Goal: Book appointment/travel/reservation

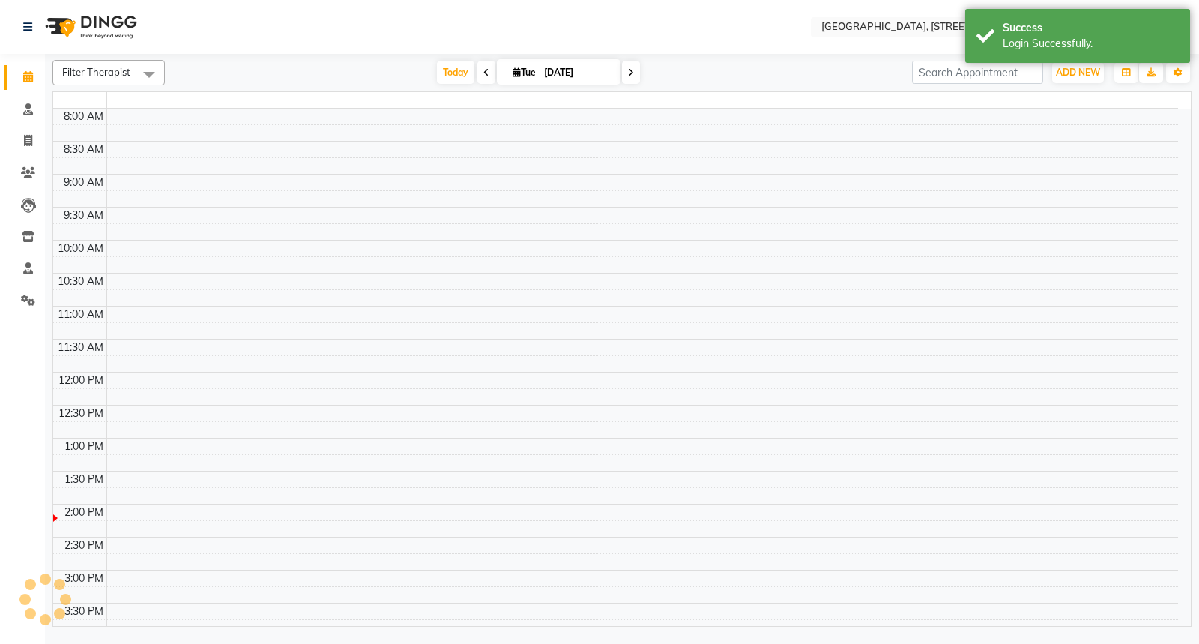
select select "en"
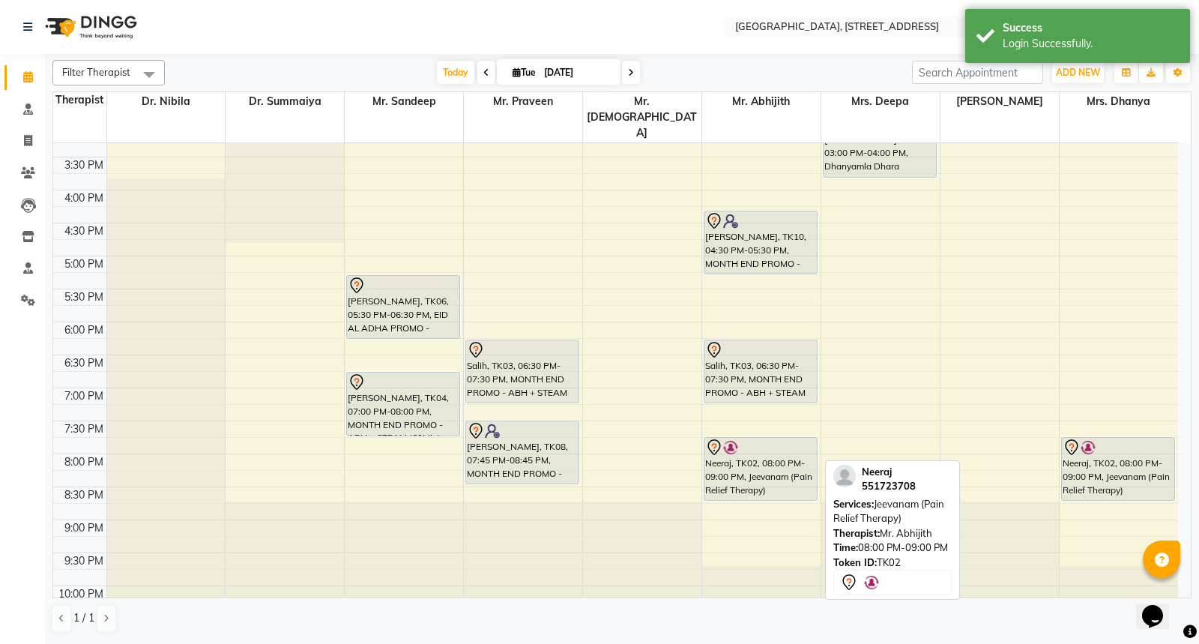
scroll to position [435, 0]
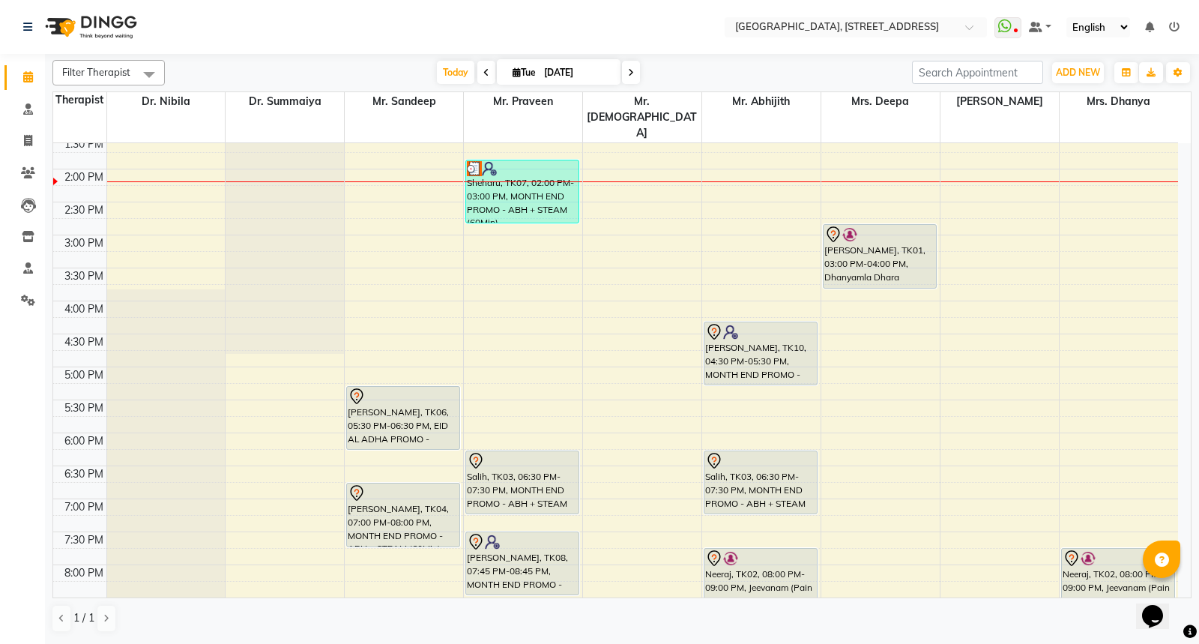
click at [390, 32] on nav "Select Location × [GEOGRAPHIC_DATA] E11 WhatsApp Status ✕ Status: Disconnected …" at bounding box center [599, 27] width 1199 height 54
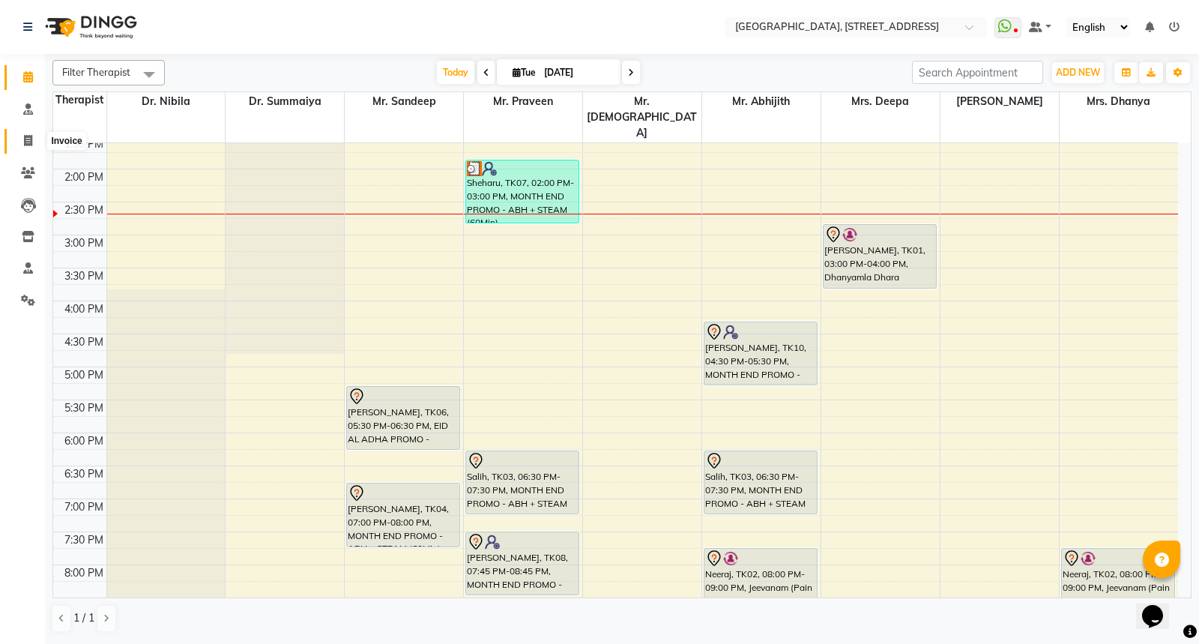
click at [25, 138] on icon at bounding box center [28, 140] width 8 height 11
select select "4538"
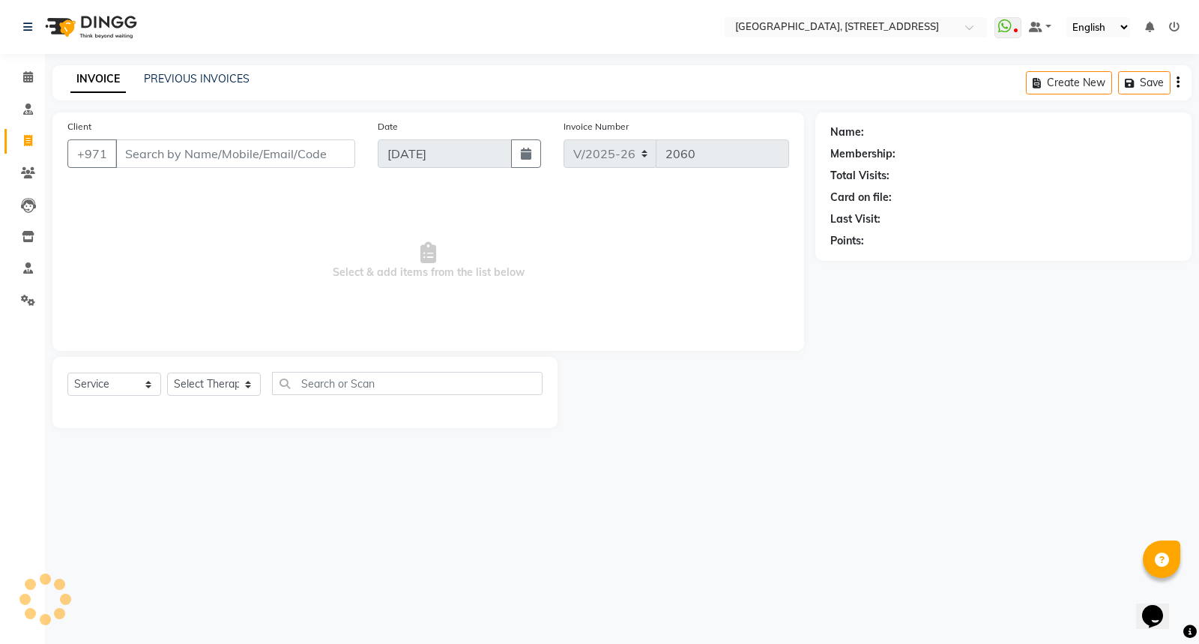
select select "package"
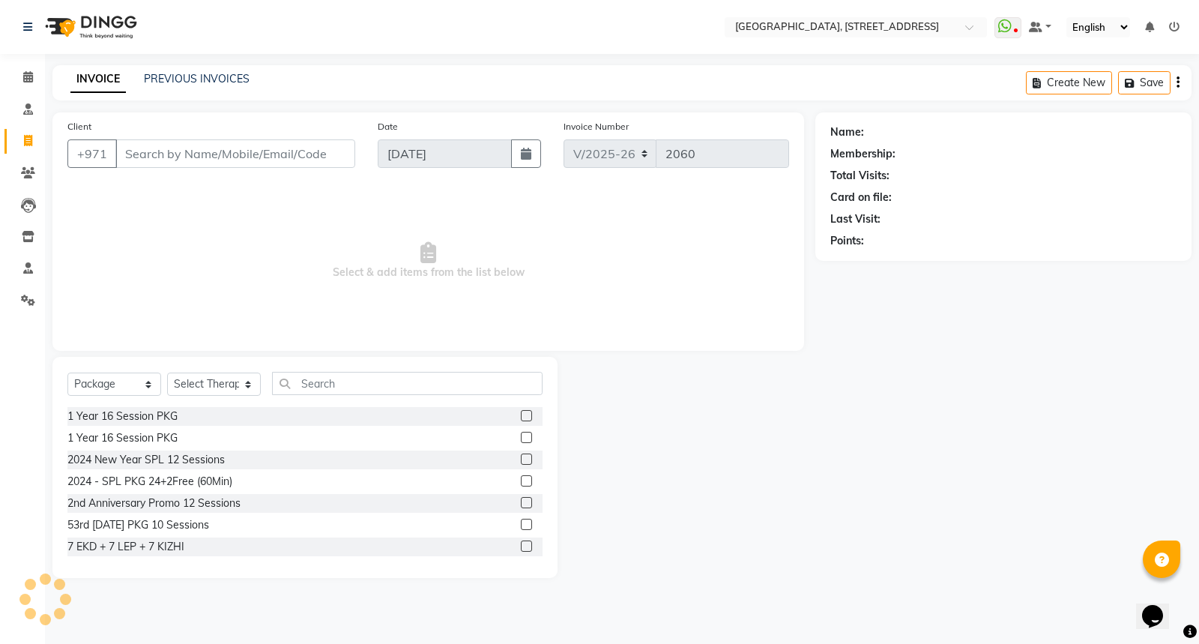
click at [157, 70] on div "INVOICE PREVIOUS INVOICES Create New Save" at bounding box center [621, 82] width 1139 height 35
click at [165, 78] on link "PREVIOUS INVOICES" at bounding box center [197, 78] width 106 height 13
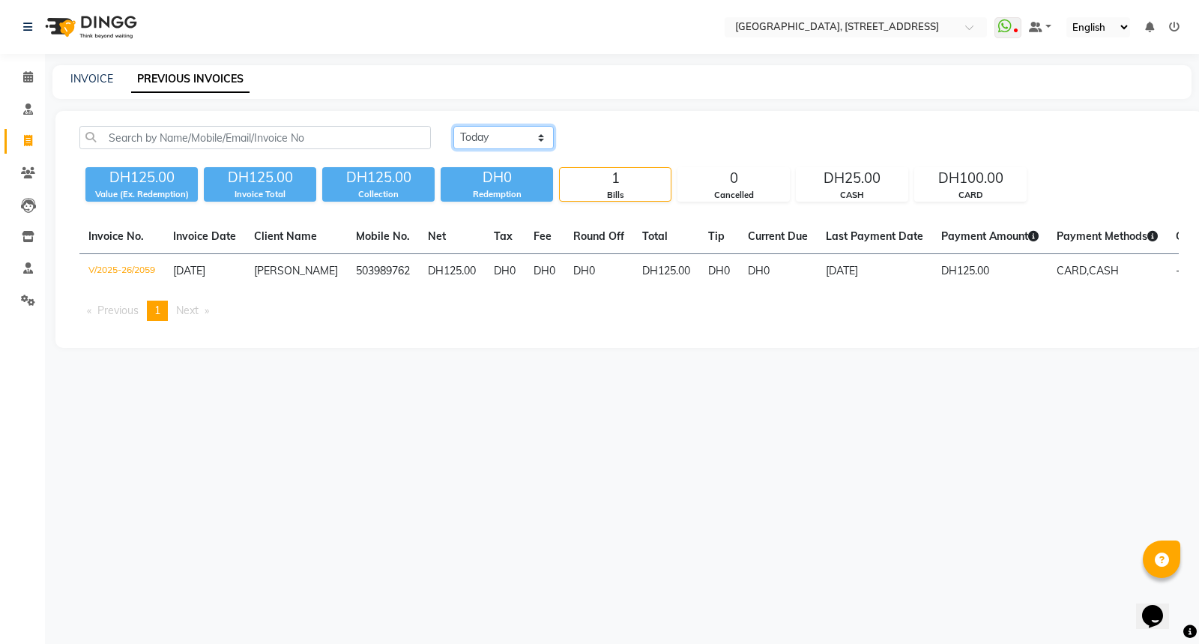
click at [527, 141] on select "[DATE] [DATE] Custom Range" at bounding box center [503, 137] width 100 height 23
select select "range"
click at [453, 126] on select "[DATE] [DATE] Custom Range" at bounding box center [503, 137] width 100 height 23
click at [609, 132] on input "[DATE]" at bounding box center [625, 137] width 105 height 21
select select "9"
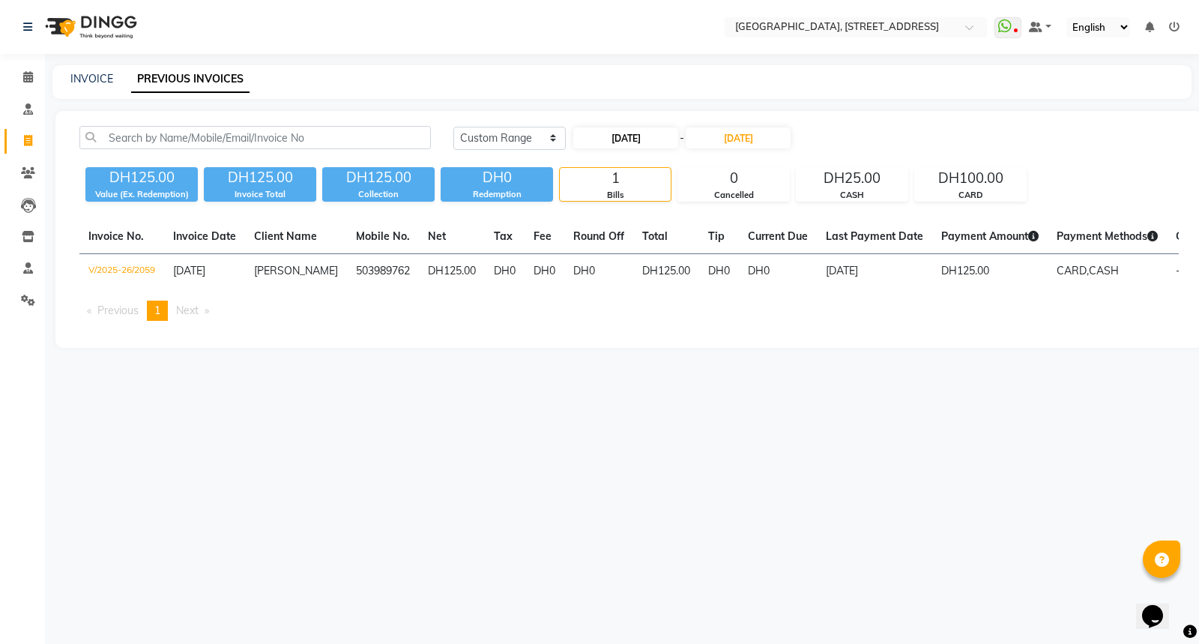
select select "2025"
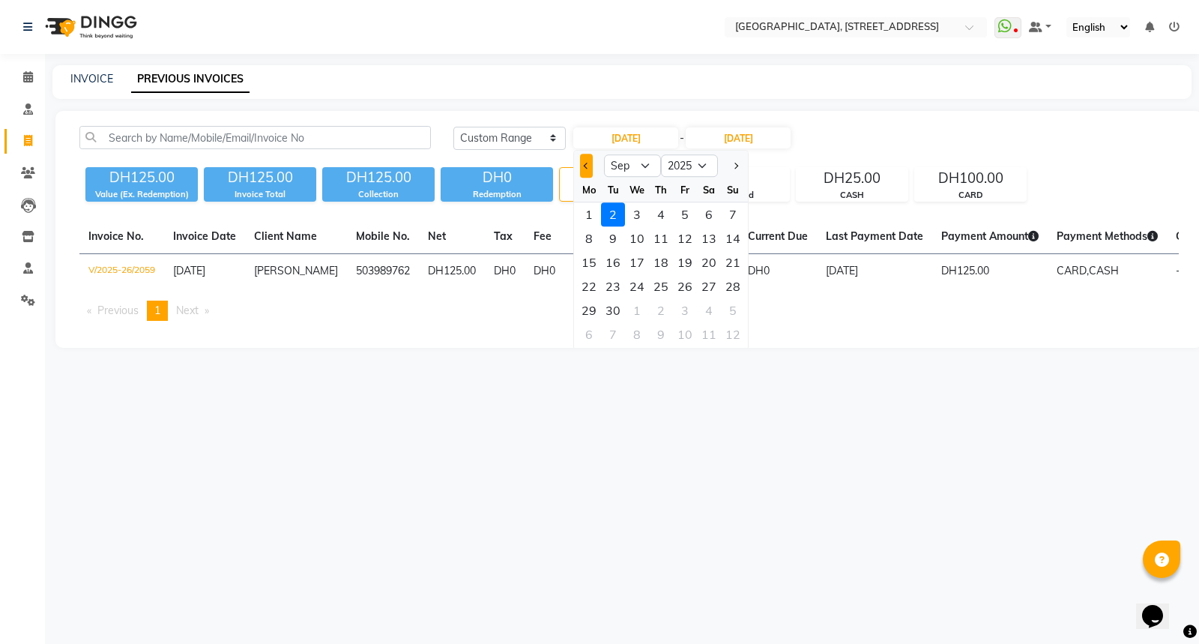
click at [583, 160] on button "Previous month" at bounding box center [586, 166] width 13 height 24
select select "8"
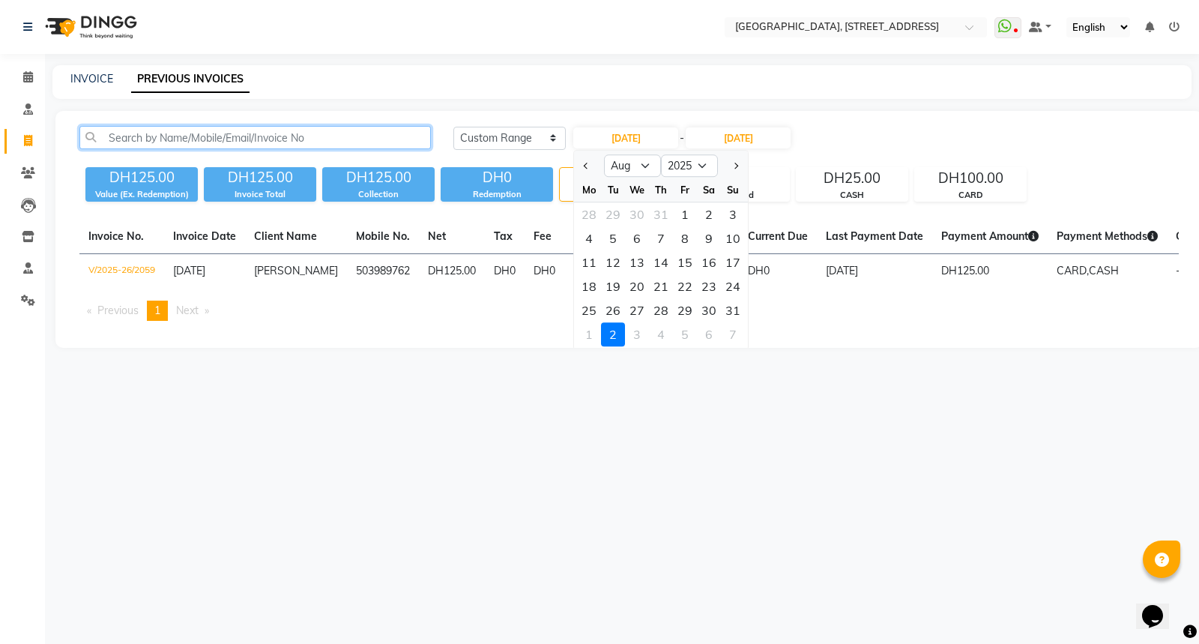
click at [118, 135] on input "text" at bounding box center [255, 137] width 352 height 23
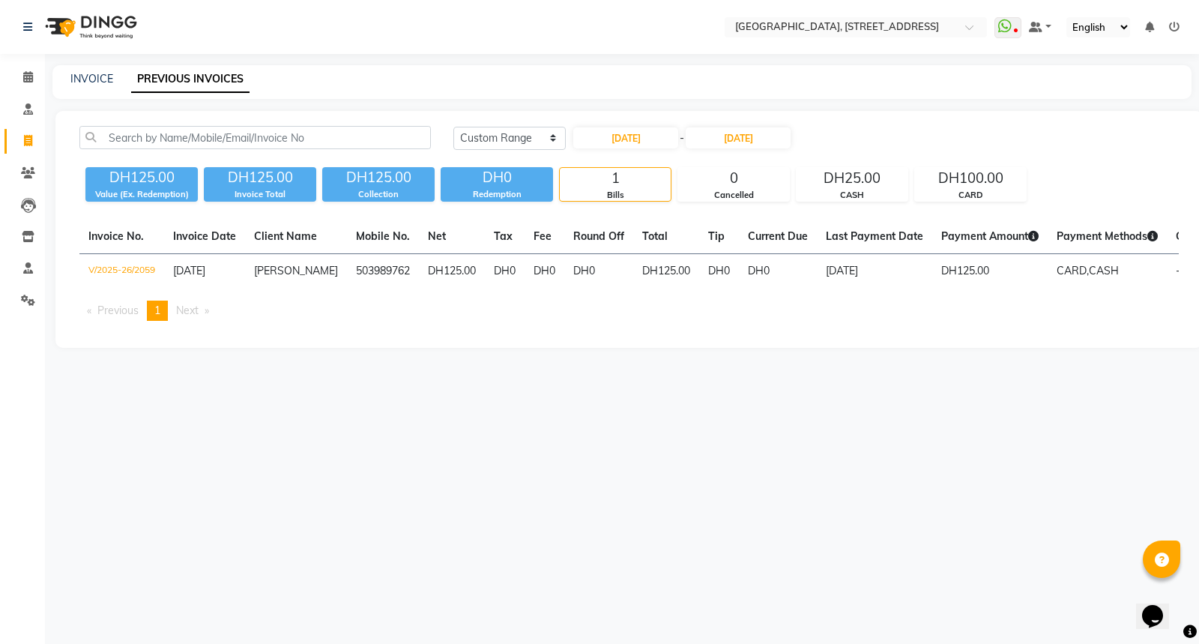
click at [26, 157] on li "Clients" at bounding box center [22, 173] width 45 height 32
click at [26, 177] on icon at bounding box center [28, 172] width 14 height 11
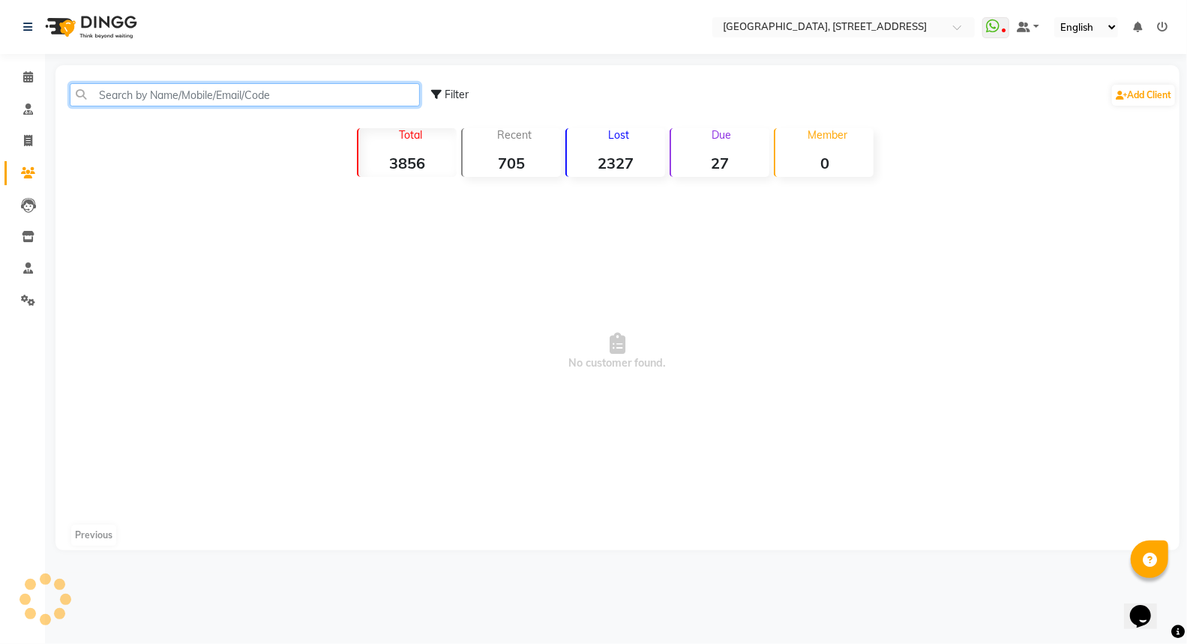
click at [142, 93] on input "text" at bounding box center [245, 94] width 350 height 23
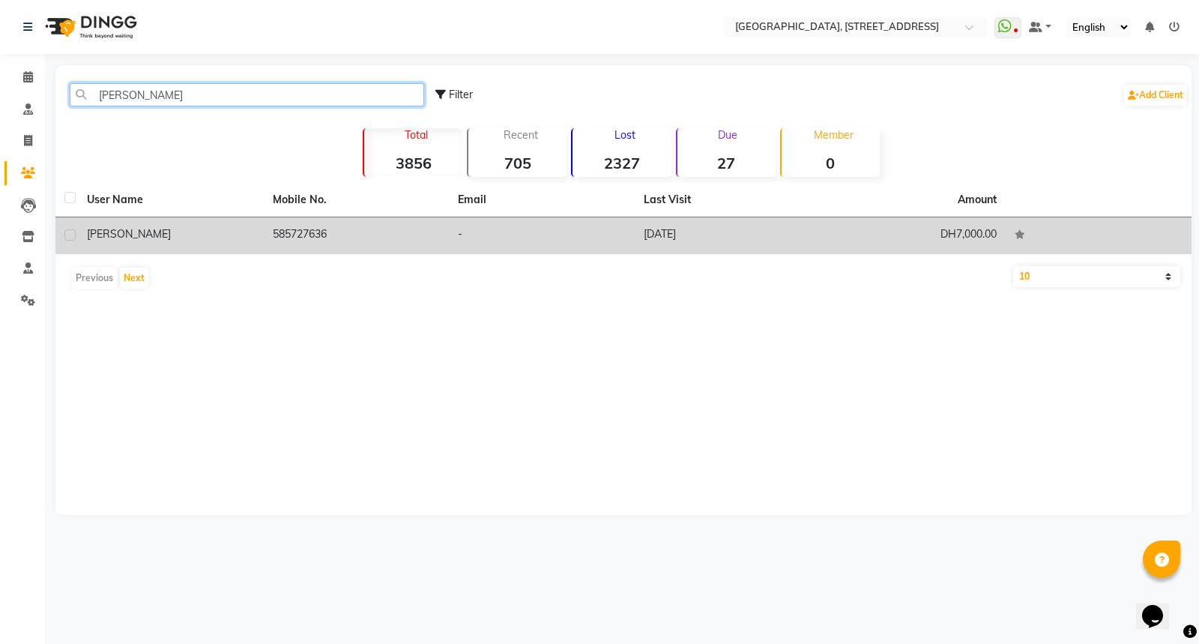
type input "[PERSON_NAME]"
click at [312, 235] on td "585727636" at bounding box center [357, 235] width 186 height 37
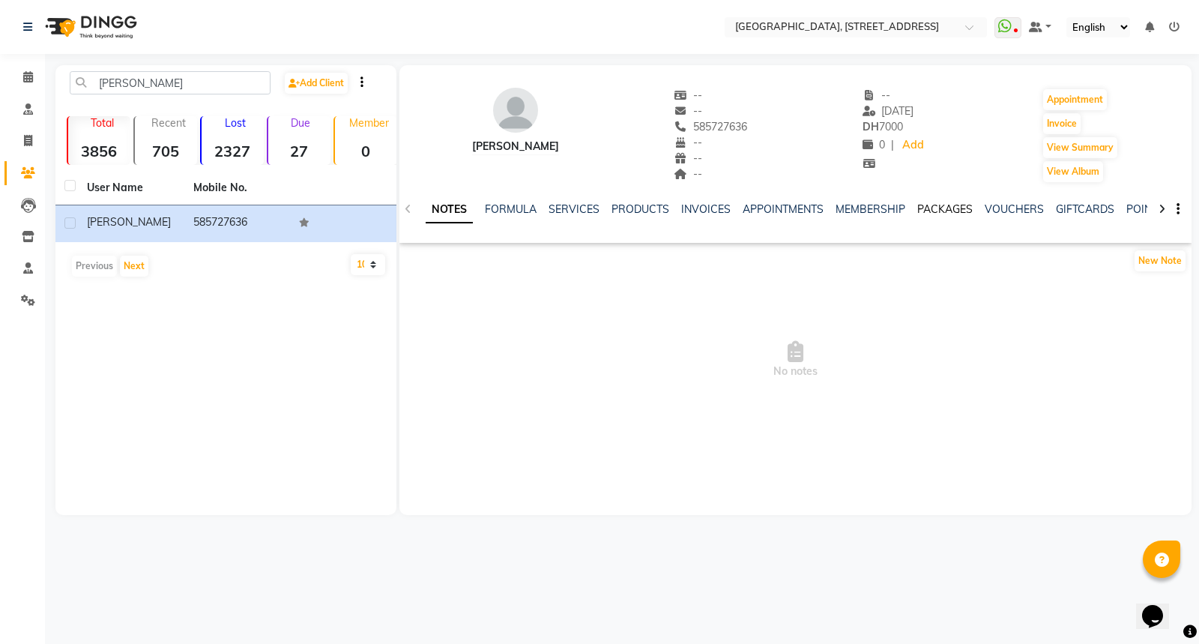
click at [917, 208] on link "PACKAGES" at bounding box center [944, 208] width 55 height 13
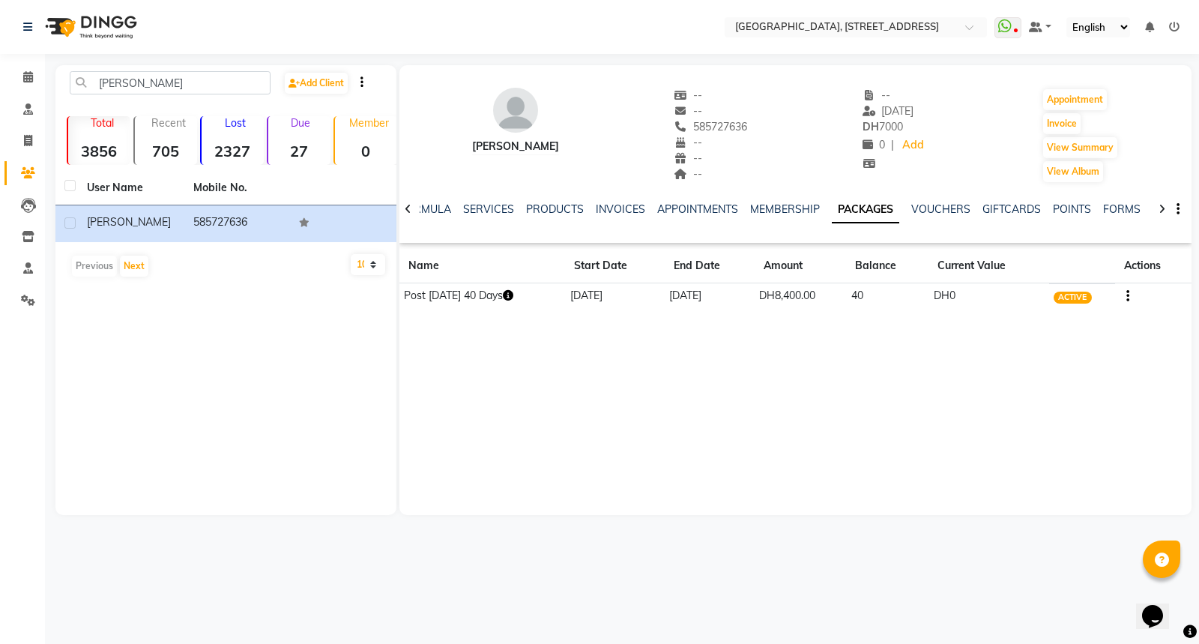
click at [503, 295] on icon "button" at bounding box center [508, 295] width 10 height 10
click at [32, 76] on icon at bounding box center [28, 76] width 10 height 11
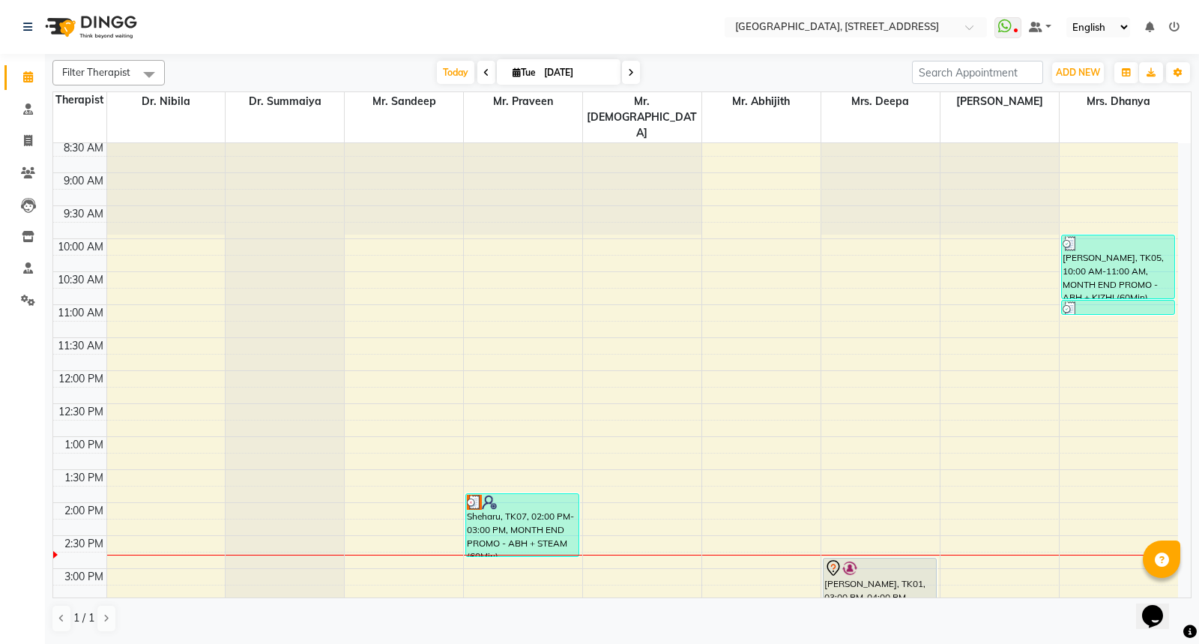
scroll to position [325, 0]
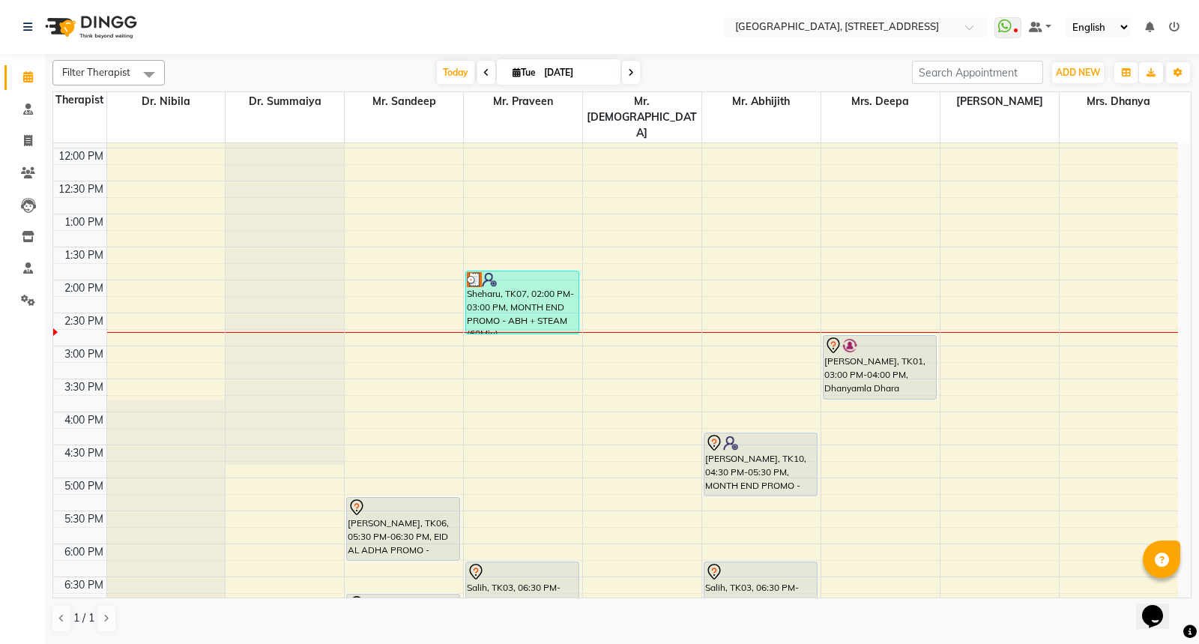
click at [484, 439] on div "7:00 AM 7:30 AM 8:00 AM 8:30 AM 9:00 AM 9:30 AM 10:00 AM 10:30 AM 11:00 AM 11:3…" at bounding box center [615, 346] width 1125 height 1055
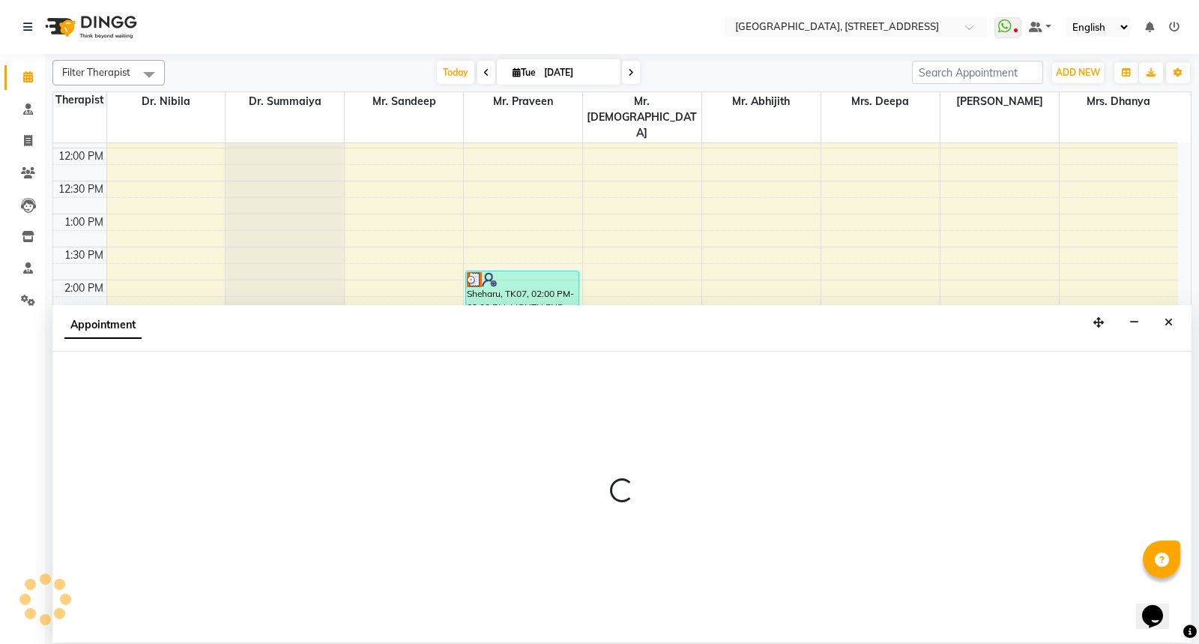
select select "27241"
select select "tentative"
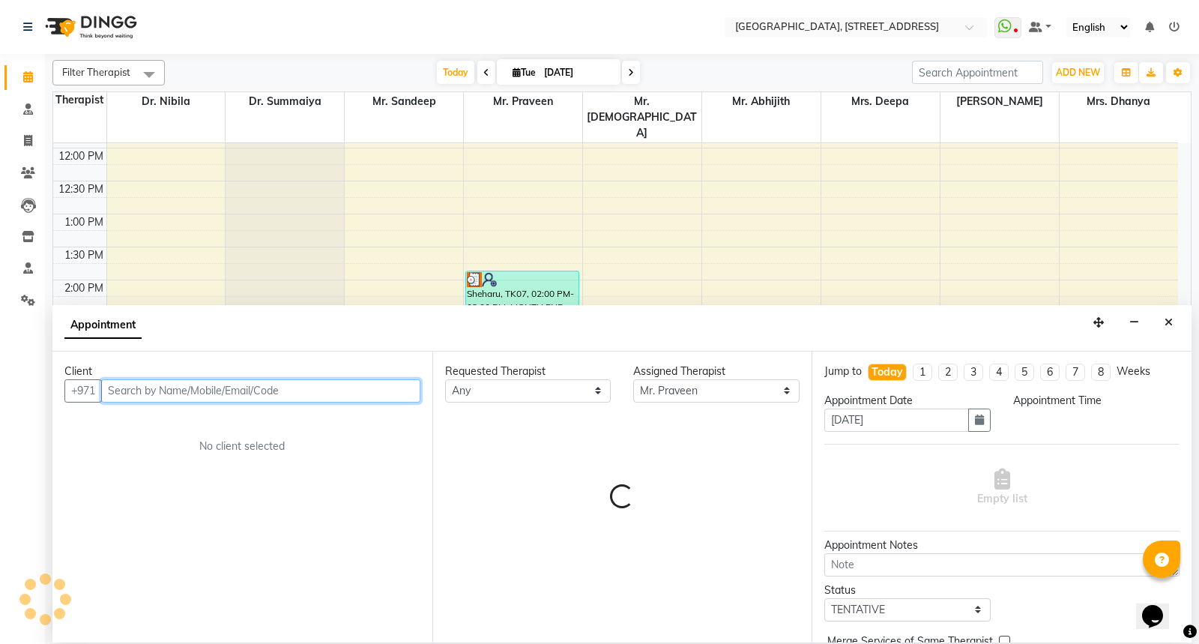
select select "1020"
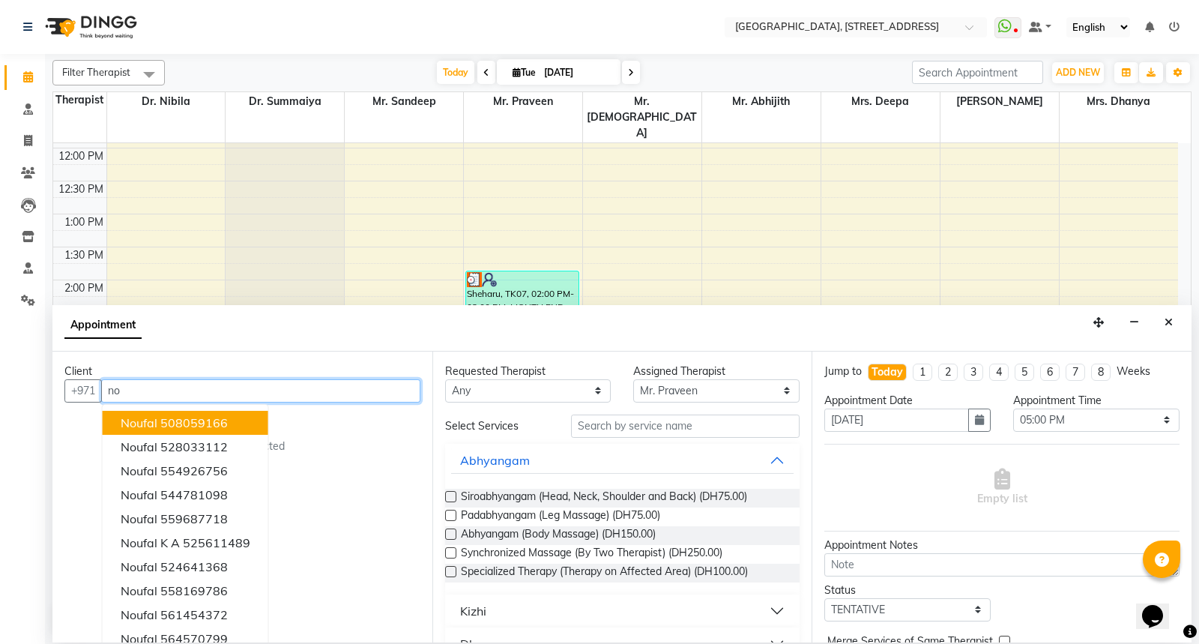
type input "n"
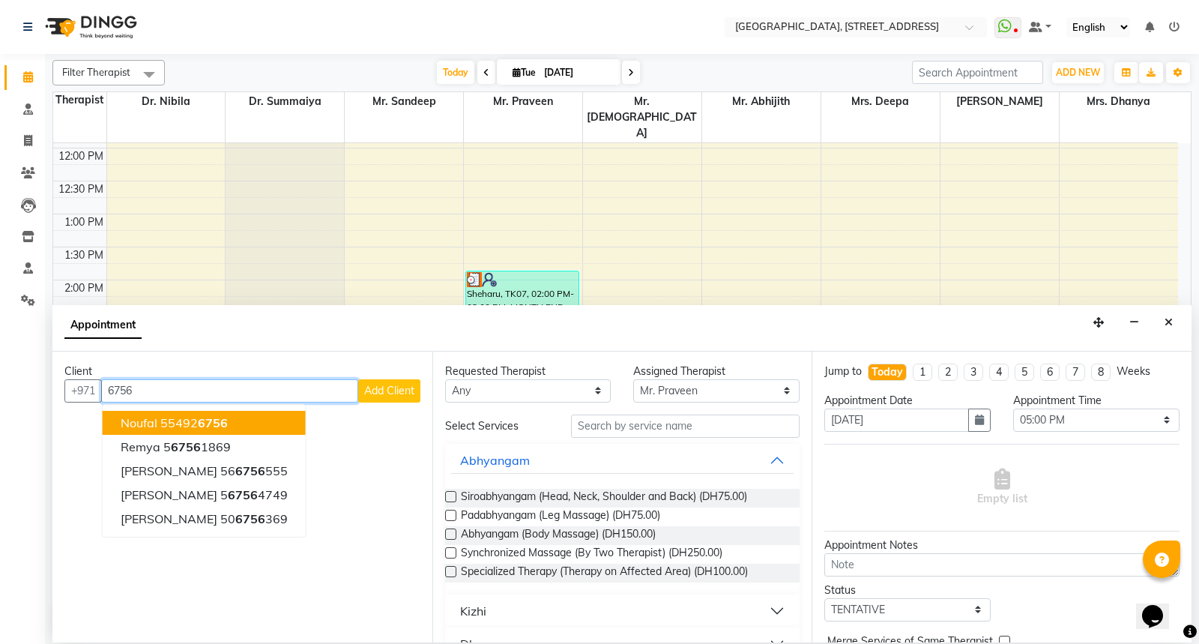
click at [189, 425] on ngb-highlight "55492 6756" at bounding box center [193, 422] width 67 height 15
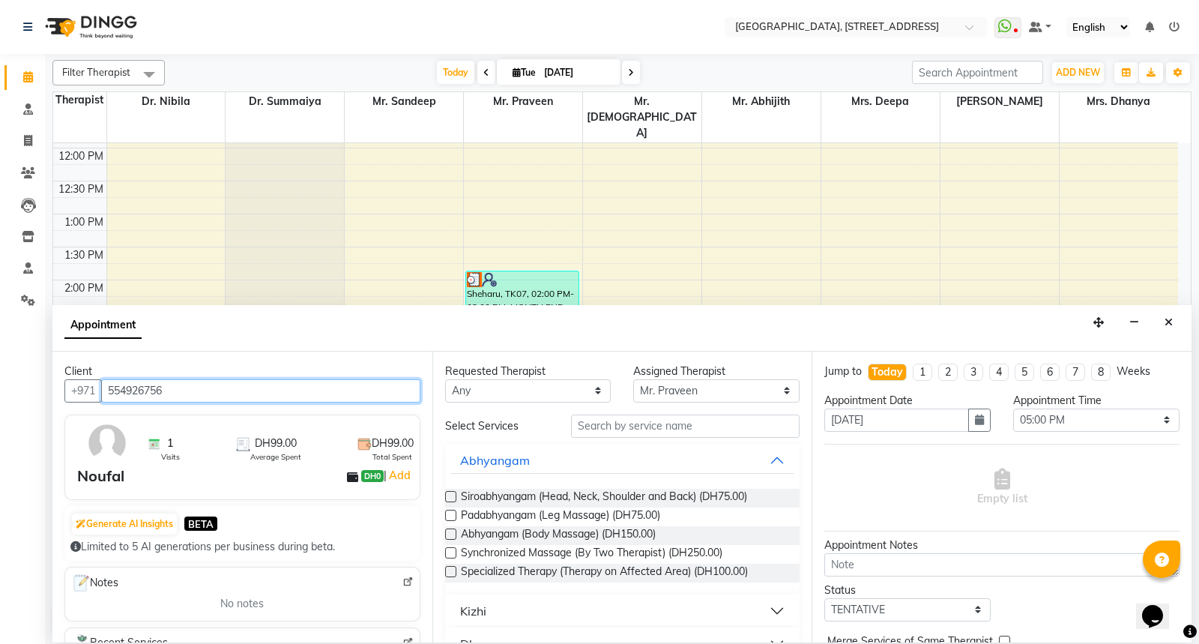
type input "554926756"
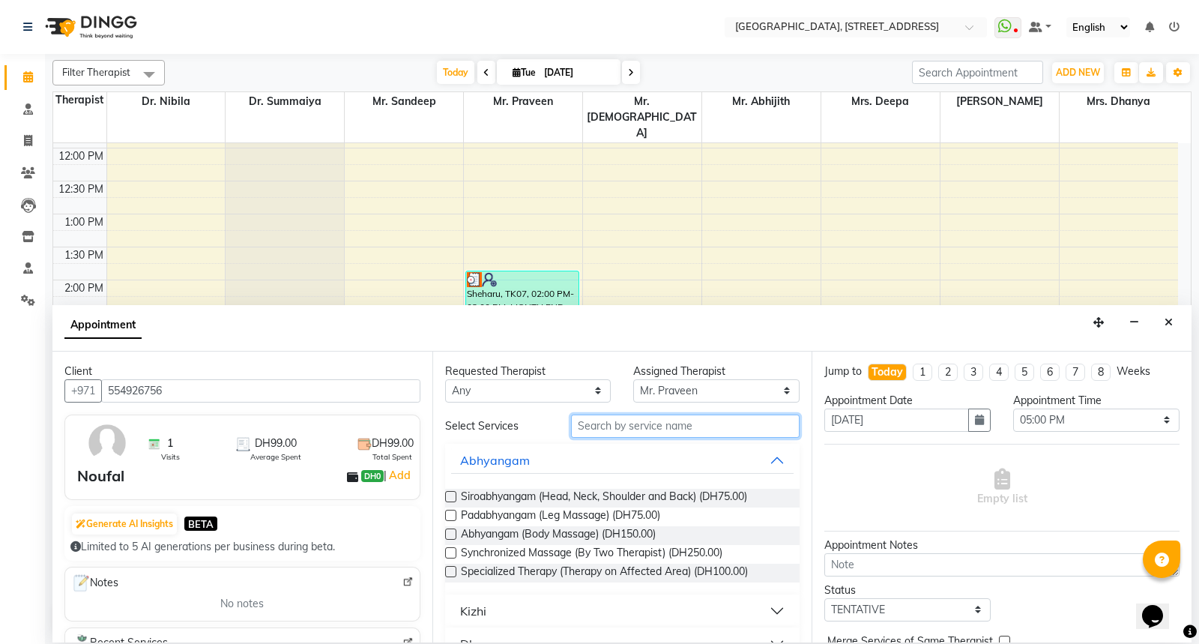
click at [582, 428] on input "text" at bounding box center [685, 425] width 229 height 23
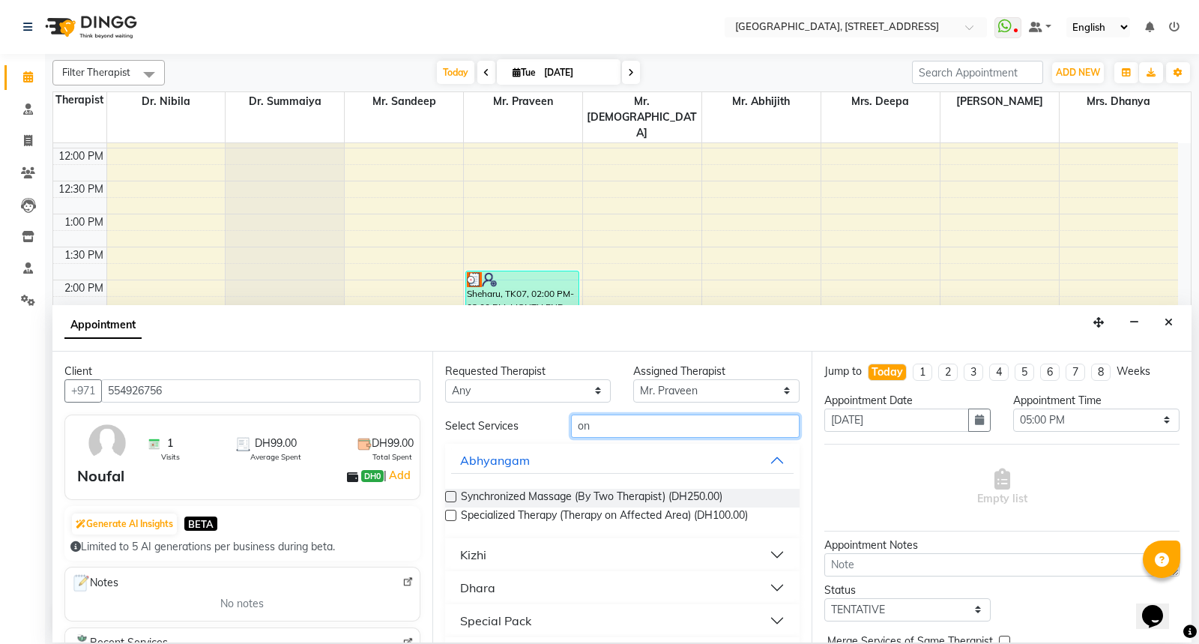
type input "o"
type input "mon"
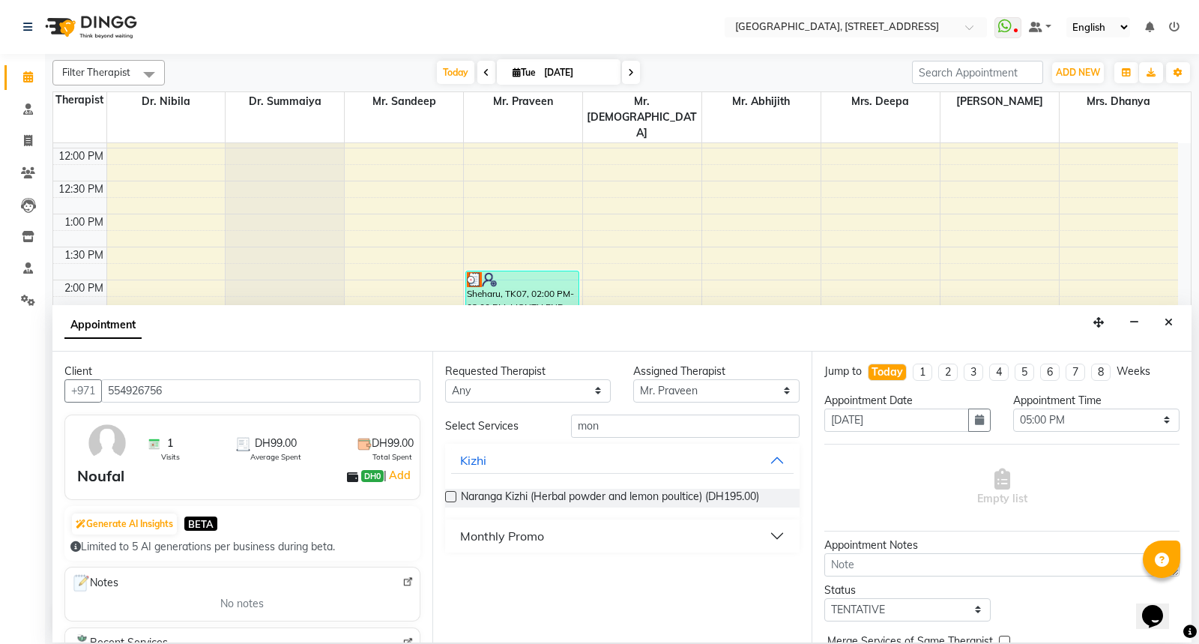
click at [540, 534] on div "Monthly Promo" at bounding box center [502, 536] width 84 height 18
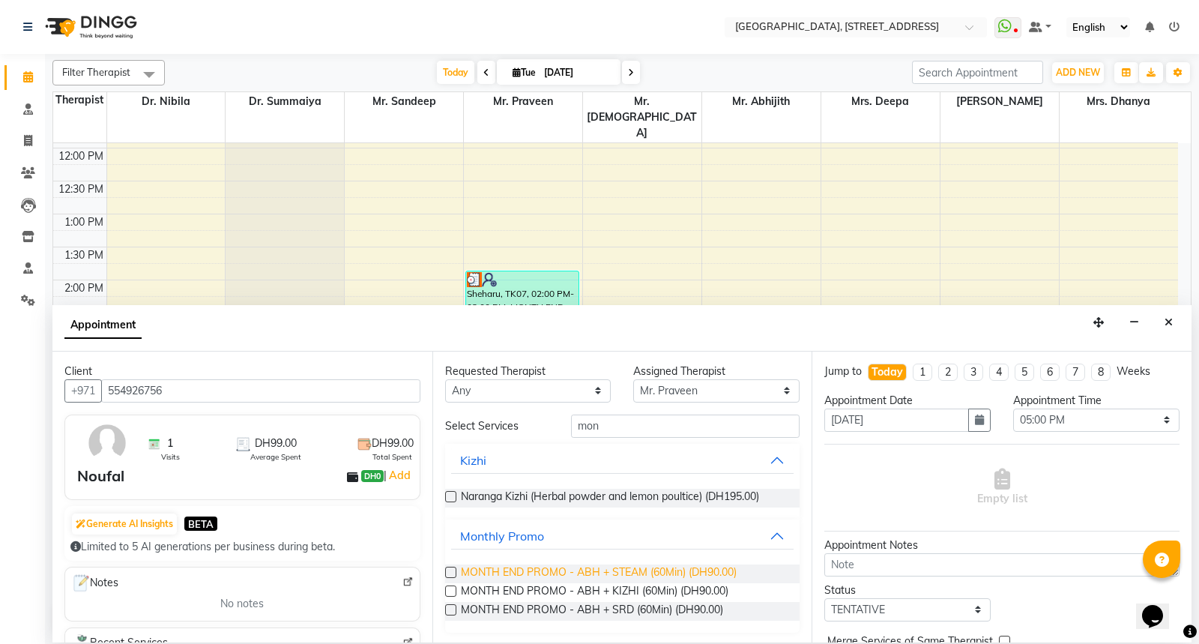
click at [543, 573] on span "MONTH END PROMO - ABH + STEAM (60Min) (DH90.00)" at bounding box center [599, 573] width 276 height 19
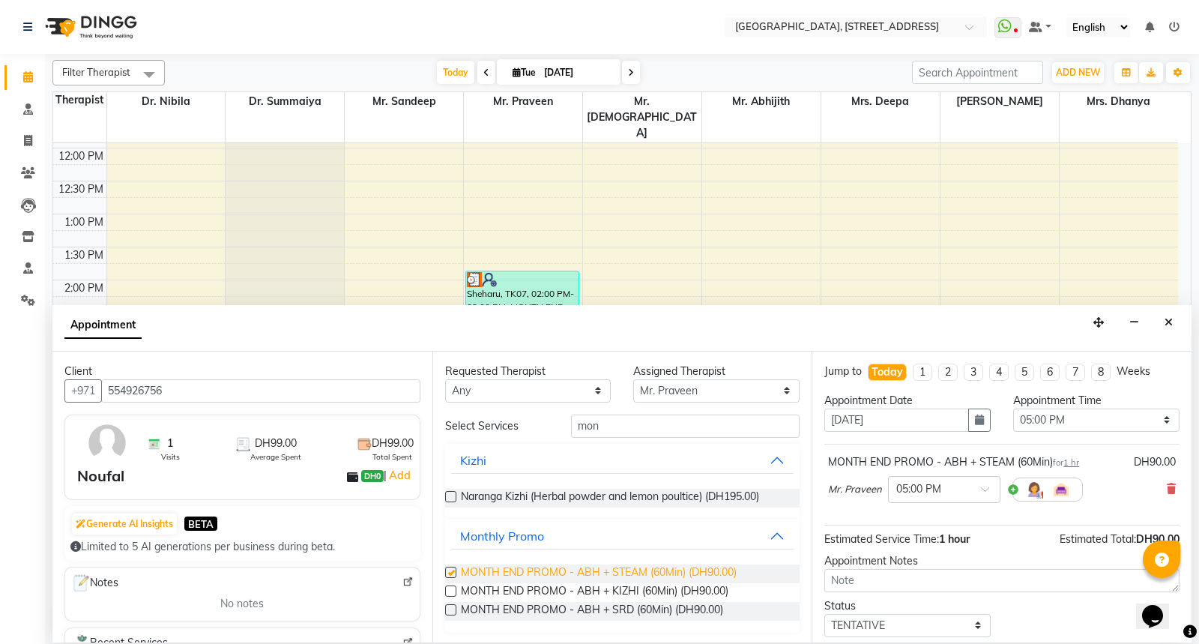
checkbox input "false"
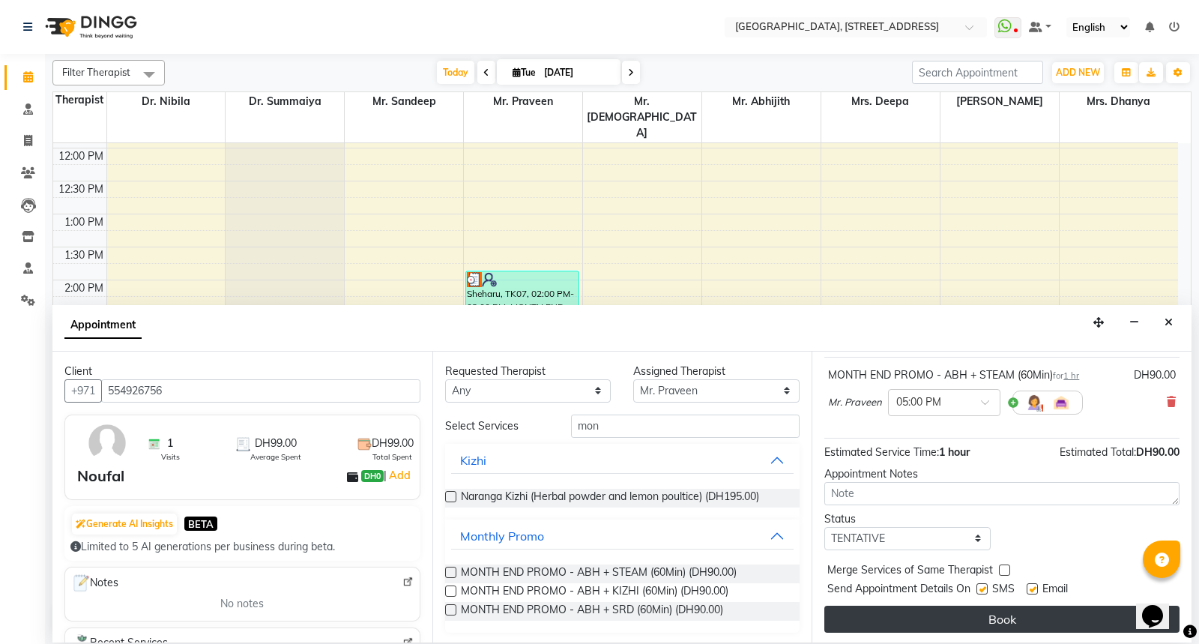
click at [989, 617] on button "Book" at bounding box center [1001, 619] width 355 height 27
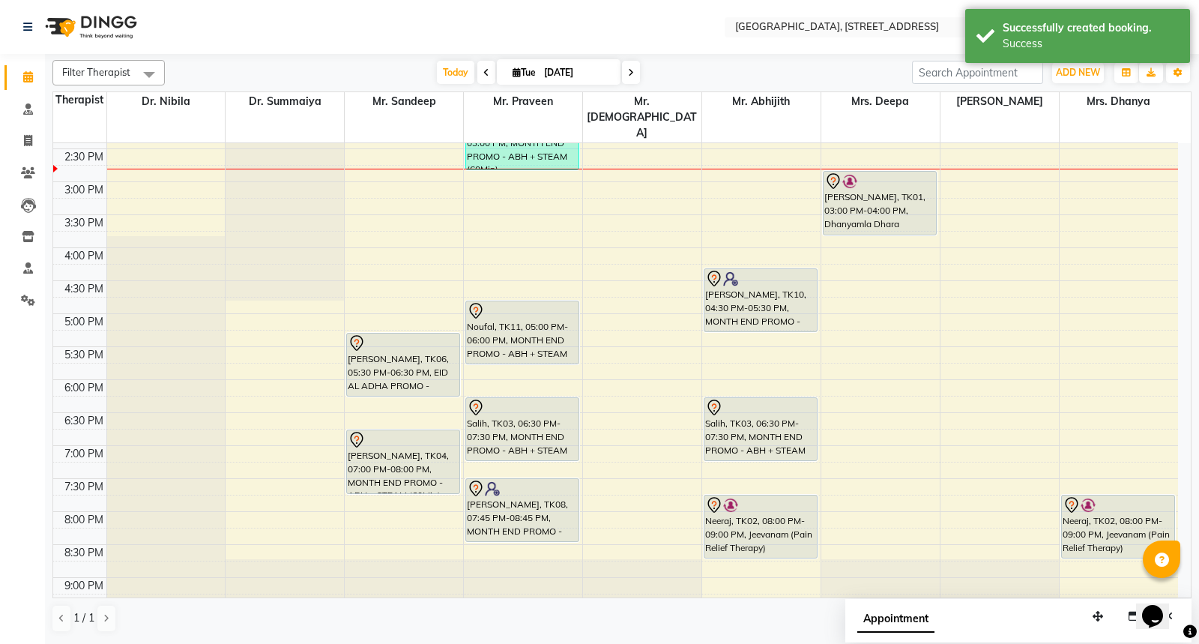
scroll to position [546, 0]
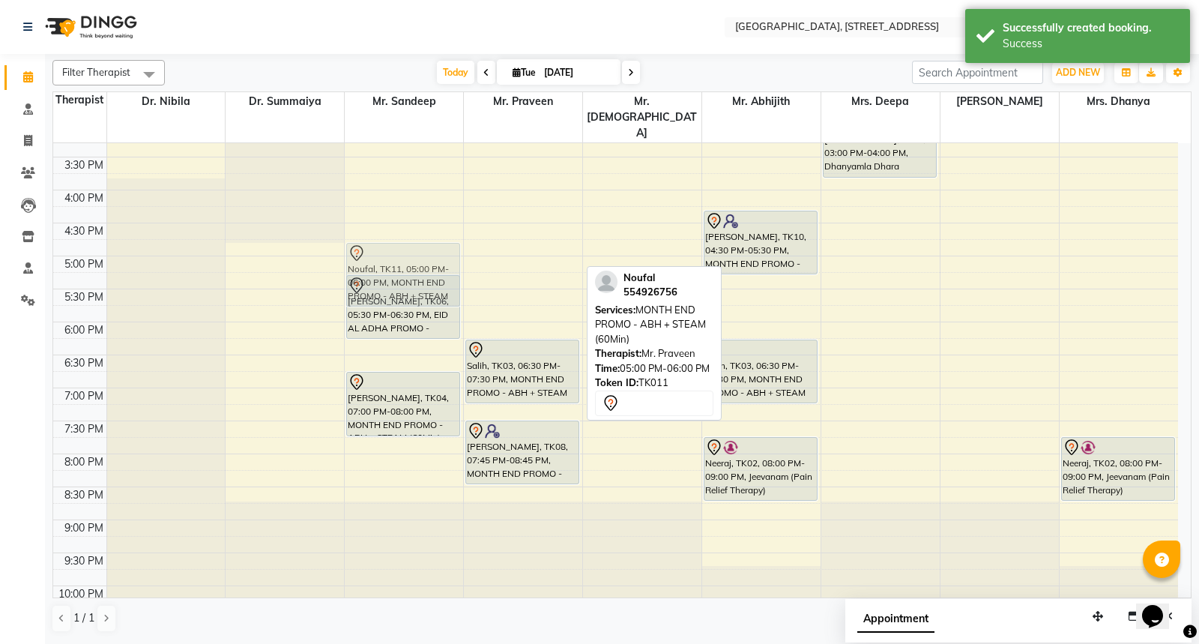
drag, startPoint x: 501, startPoint y: 232, endPoint x: 428, endPoint y: 233, distance: 72.7
click at [428, 233] on tr "[PERSON_NAME], TK06, 05:30 PM-06:30 PM, EID AL ADHA PROMO - FACIAL 60Min [PERSO…" at bounding box center [615, 124] width 1125 height 1055
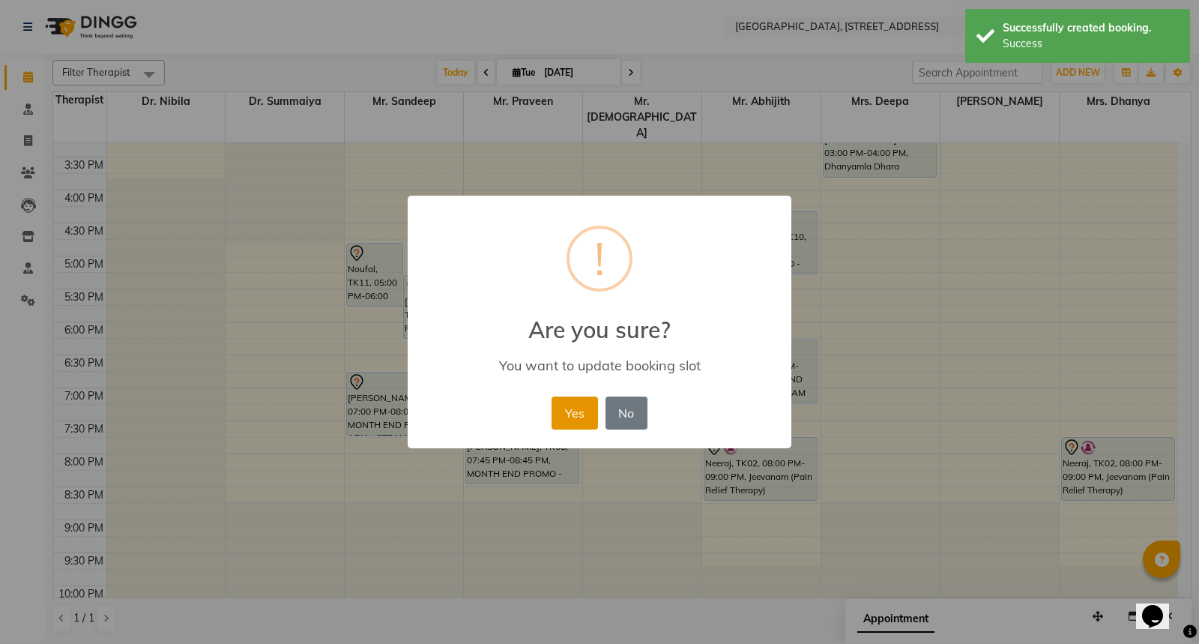
click at [561, 405] on button "Yes" at bounding box center [575, 413] width 46 height 33
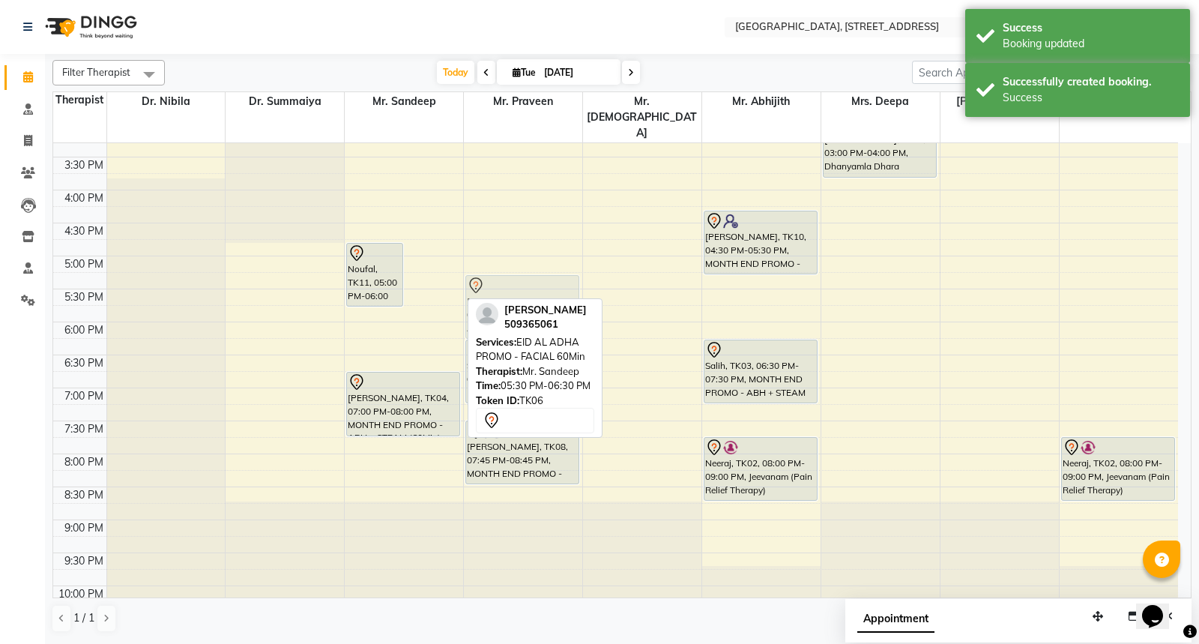
drag, startPoint x: 421, startPoint y: 264, endPoint x: 478, endPoint y: 265, distance: 57.0
click at [478, 265] on tr "Noufal, TK11, 05:00 PM-06:00 PM, MONTH END PROMO - ABH + STEAM (60Min) [PERSON_…" at bounding box center [615, 124] width 1125 height 1055
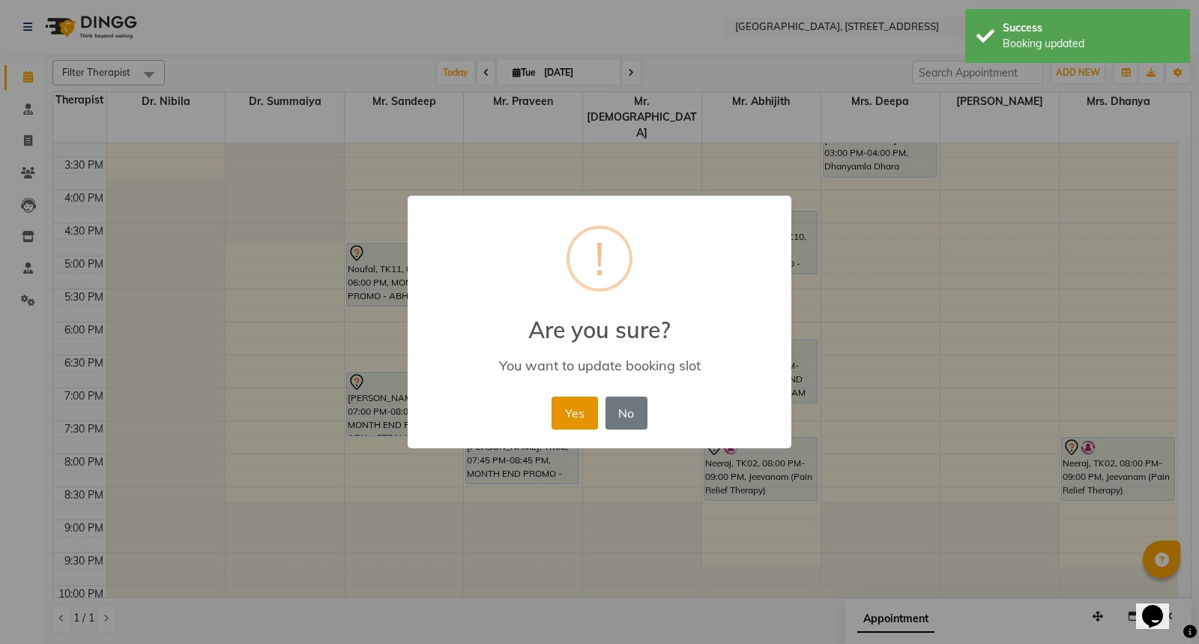
click at [567, 414] on button "Yes" at bounding box center [575, 413] width 46 height 33
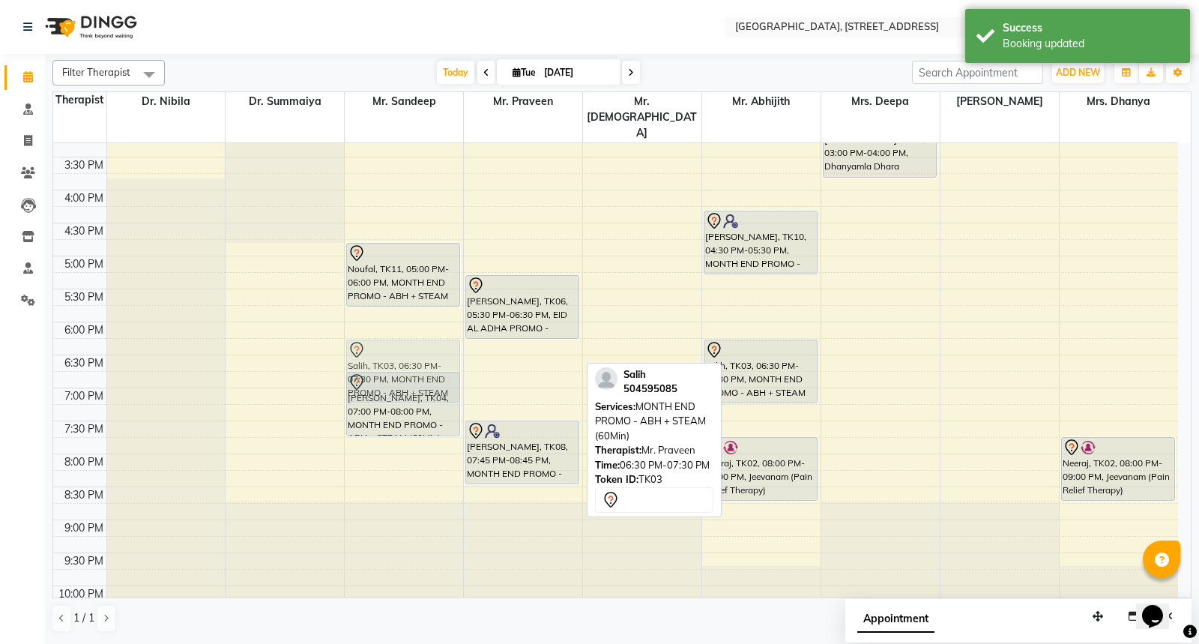
drag, startPoint x: 533, startPoint y: 346, endPoint x: 455, endPoint y: 352, distance: 78.2
click at [455, 352] on tr "Noufal, TK11, 05:00 PM-06:00 PM, MONTH END PROMO - ABH + STEAM (60Min) [PERSON_…" at bounding box center [615, 124] width 1125 height 1055
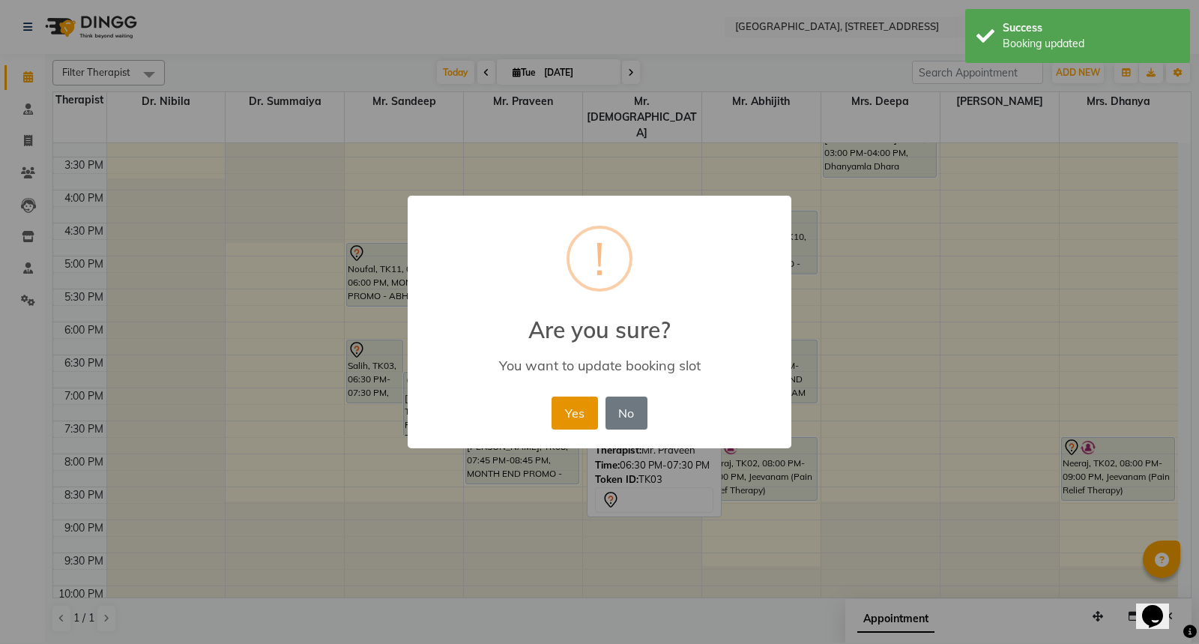
click at [558, 408] on button "Yes" at bounding box center [575, 413] width 46 height 33
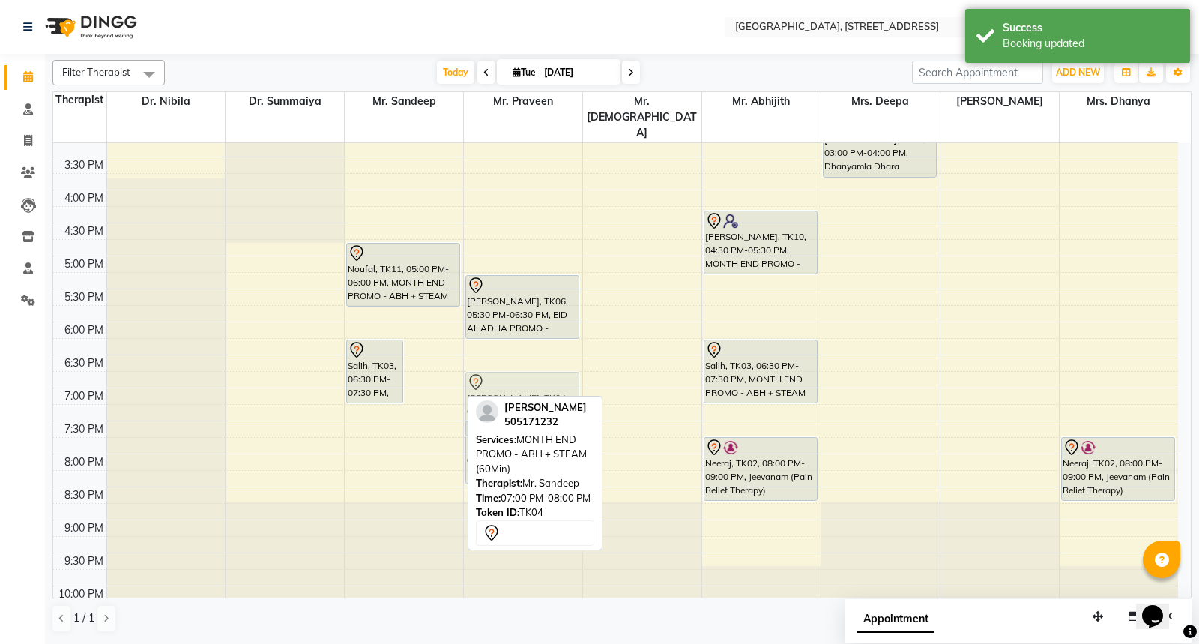
drag, startPoint x: 421, startPoint y: 364, endPoint x: 470, endPoint y: 361, distance: 48.8
click at [470, 361] on tr "Salih, TK03, 06:30 PM-07:30 PM, MONTH END PROMO - ABH + STEAM (60Min) [PERSON_N…" at bounding box center [615, 124] width 1125 height 1055
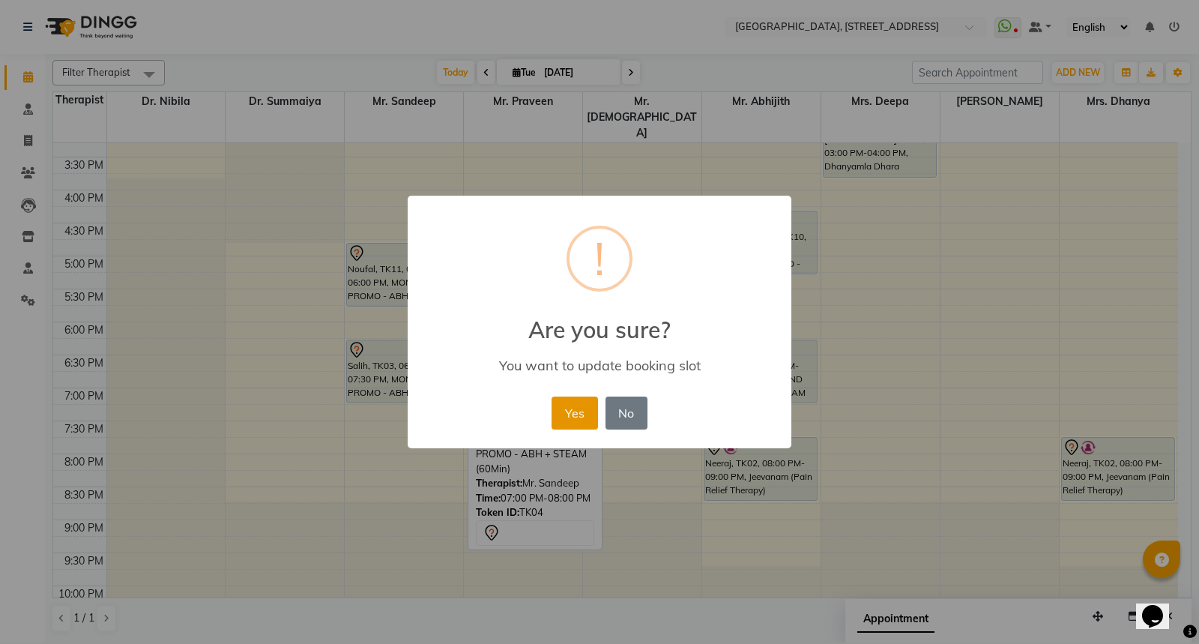
click at [561, 421] on button "Yes" at bounding box center [575, 413] width 46 height 33
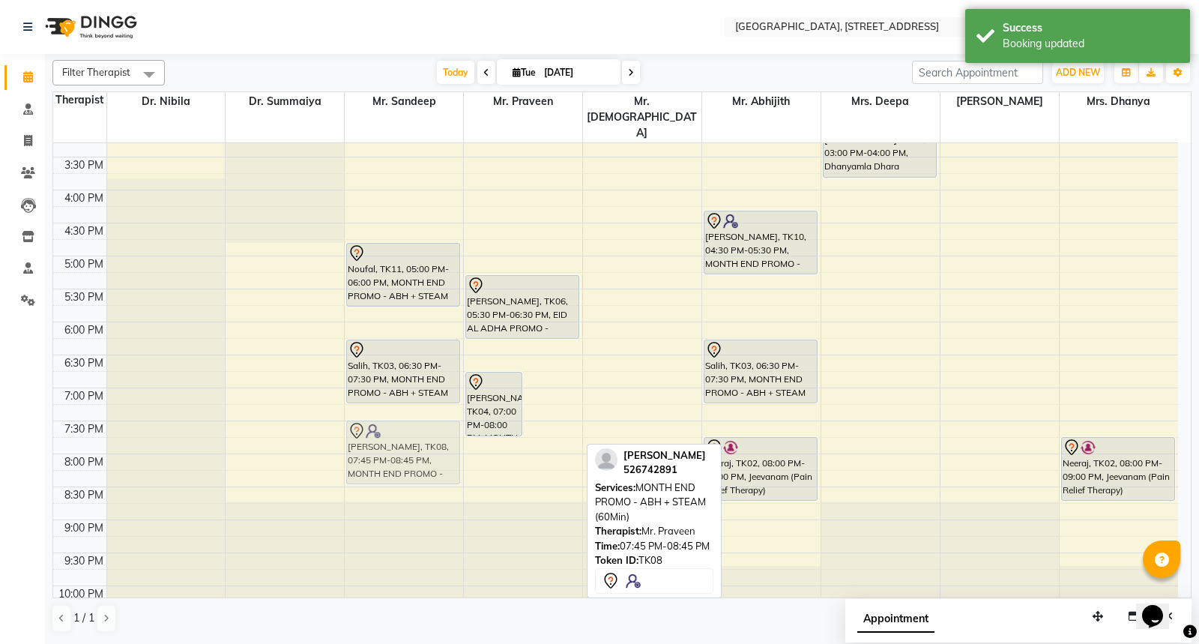
drag, startPoint x: 542, startPoint y: 411, endPoint x: 429, endPoint y: 417, distance: 113.3
click at [429, 417] on tr "Noufal, TK11, 05:00 PM-06:00 PM, MONTH END PROMO - ABH + STEAM (60Min) Salih, T…" at bounding box center [615, 124] width 1125 height 1055
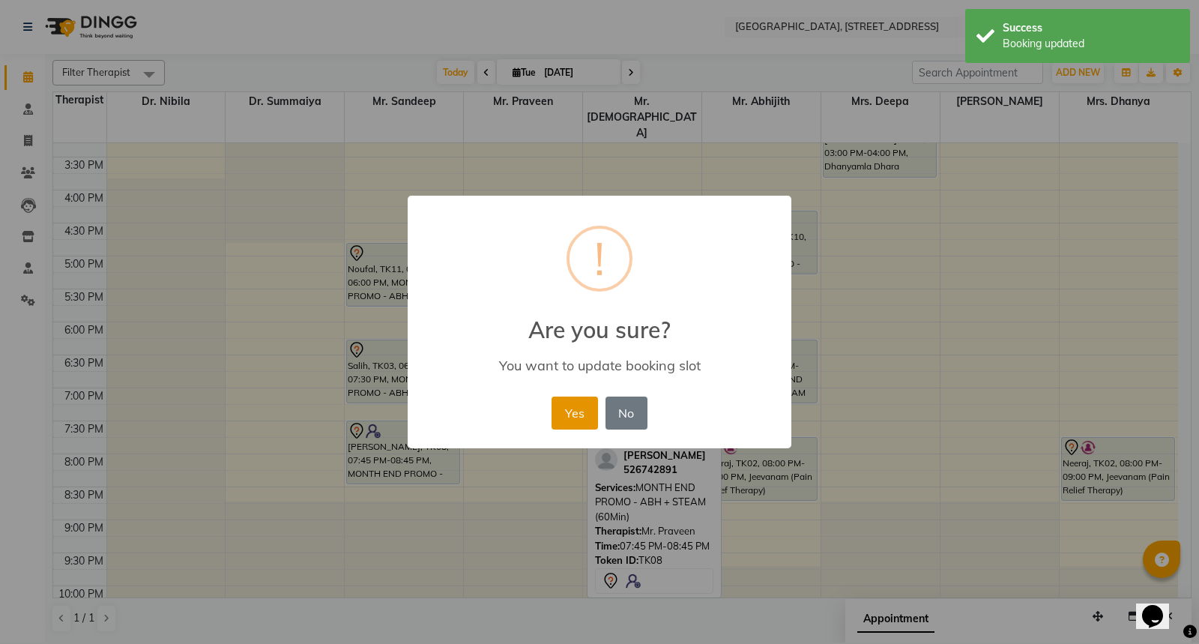
click at [567, 414] on button "Yes" at bounding box center [575, 413] width 46 height 33
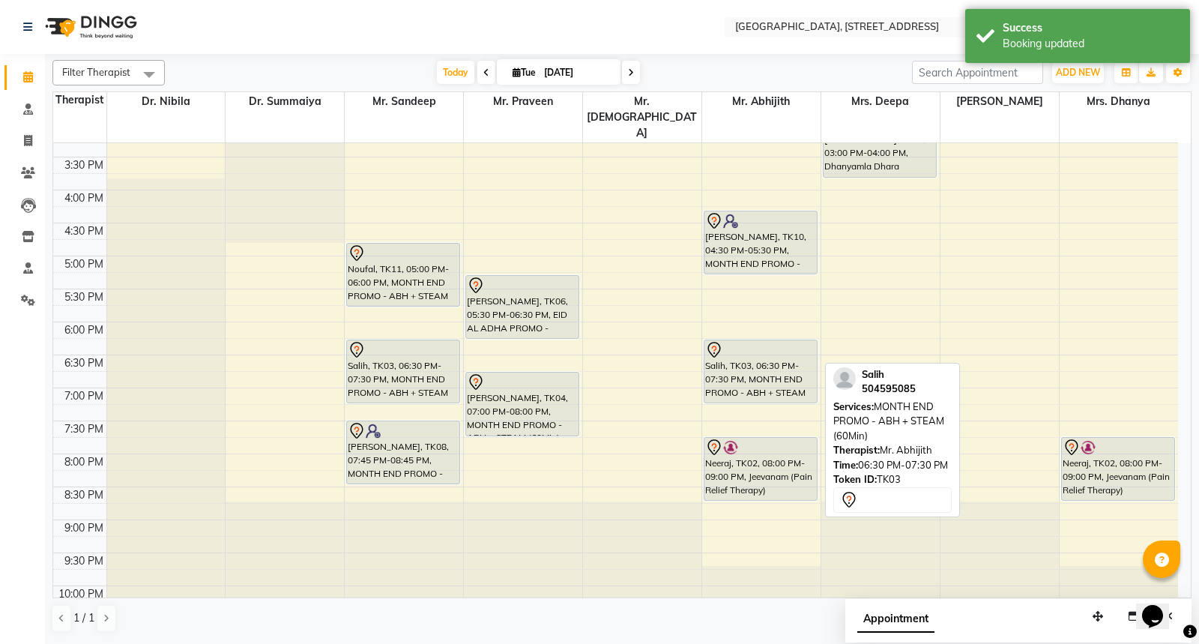
scroll to position [435, 0]
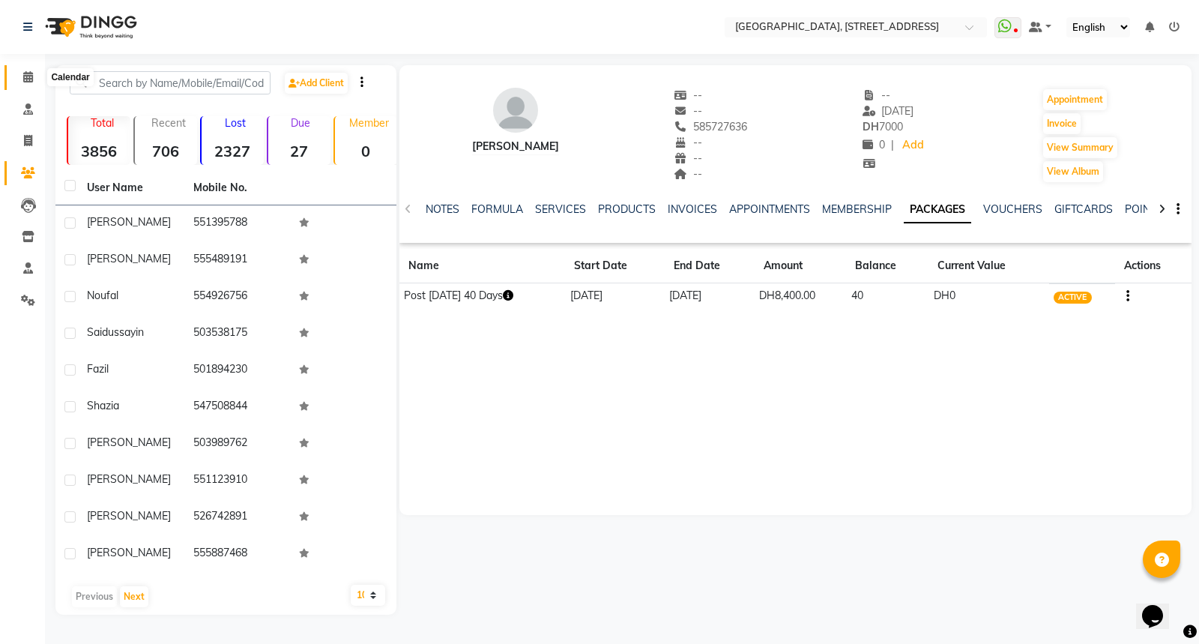
click at [24, 80] on icon at bounding box center [28, 76] width 10 height 11
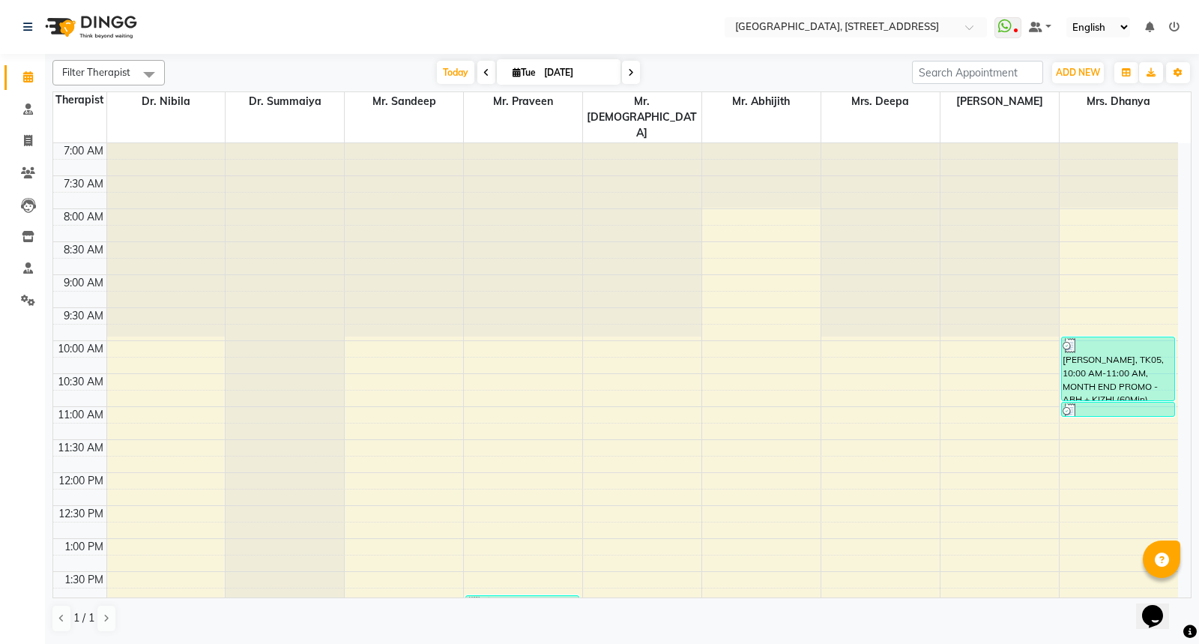
drag, startPoint x: 46, startPoint y: 64, endPoint x: 534, endPoint y: 64, distance: 487.9
click at [534, 64] on span "[DATE]" at bounding box center [559, 71] width 124 height 25
click at [540, 79] on input "[DATE]" at bounding box center [577, 72] width 75 height 22
select select "9"
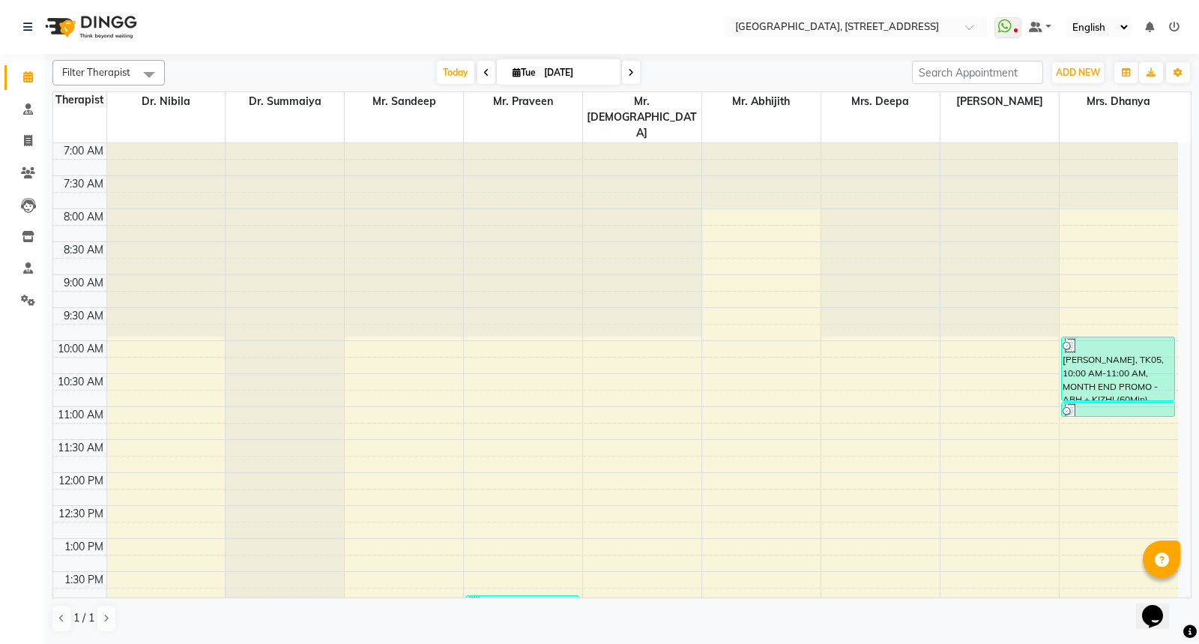
select select "2025"
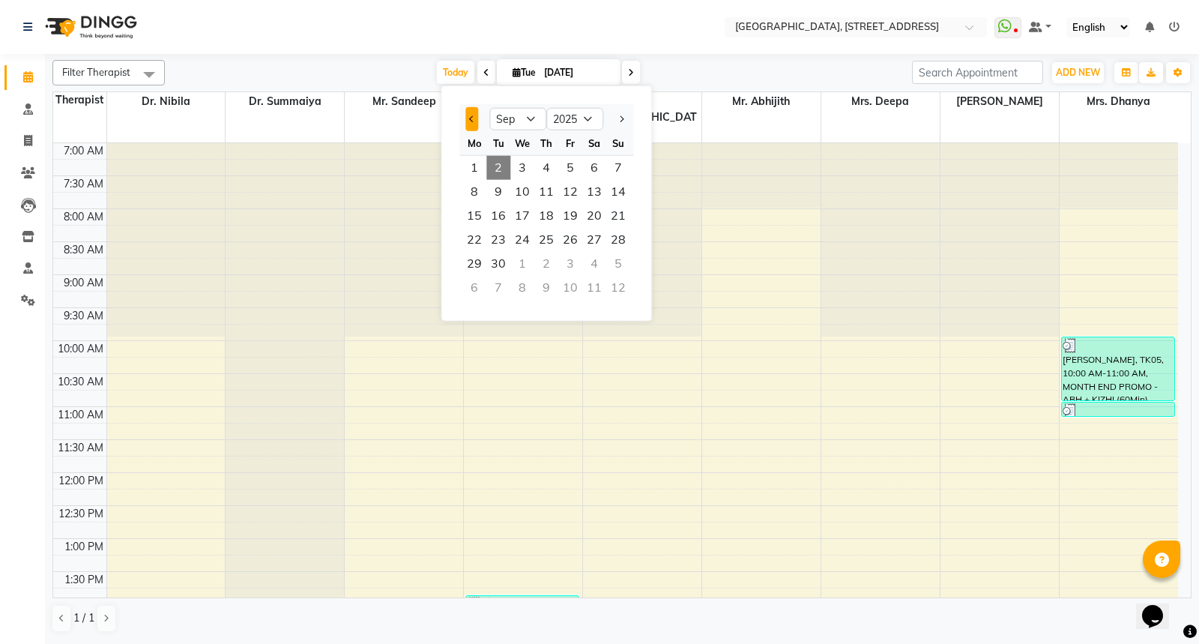
click at [468, 122] on button "Previous month" at bounding box center [471, 119] width 13 height 24
click at [468, 121] on button "Previous month" at bounding box center [471, 119] width 13 height 24
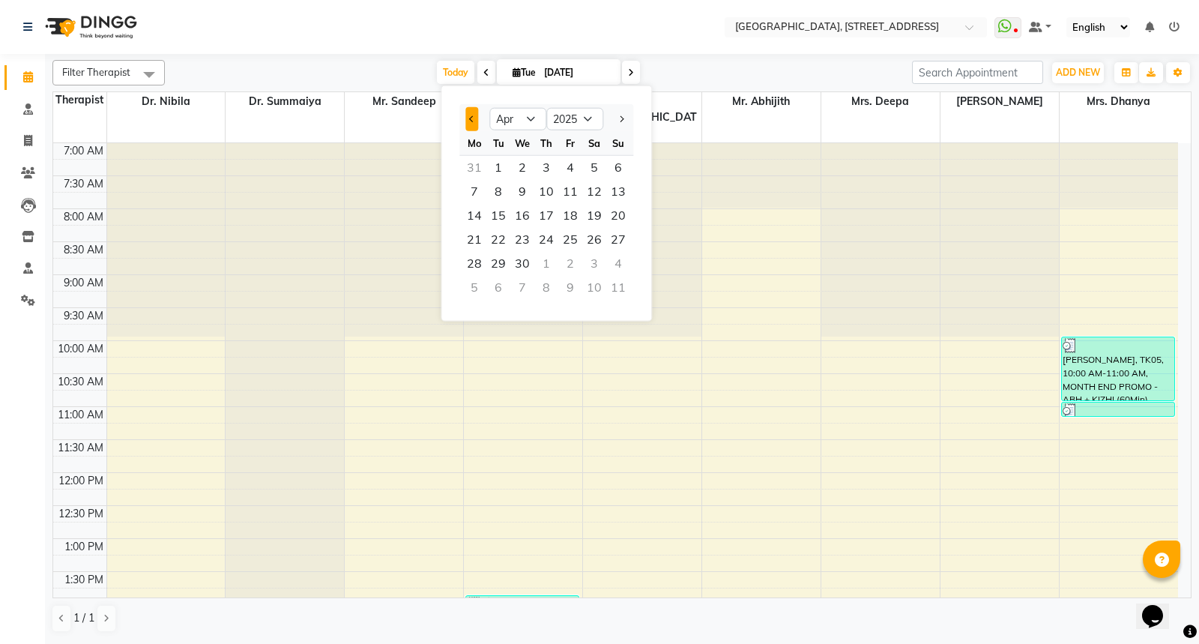
click at [468, 121] on button "Previous month" at bounding box center [471, 119] width 13 height 24
select select "2"
click at [594, 111] on select "2015 2016 2017 2018 2019 2020 2021 2022 2023 2024 2025 2026 2027 2028 2029 2030…" at bounding box center [574, 119] width 57 height 22
select select "2024"
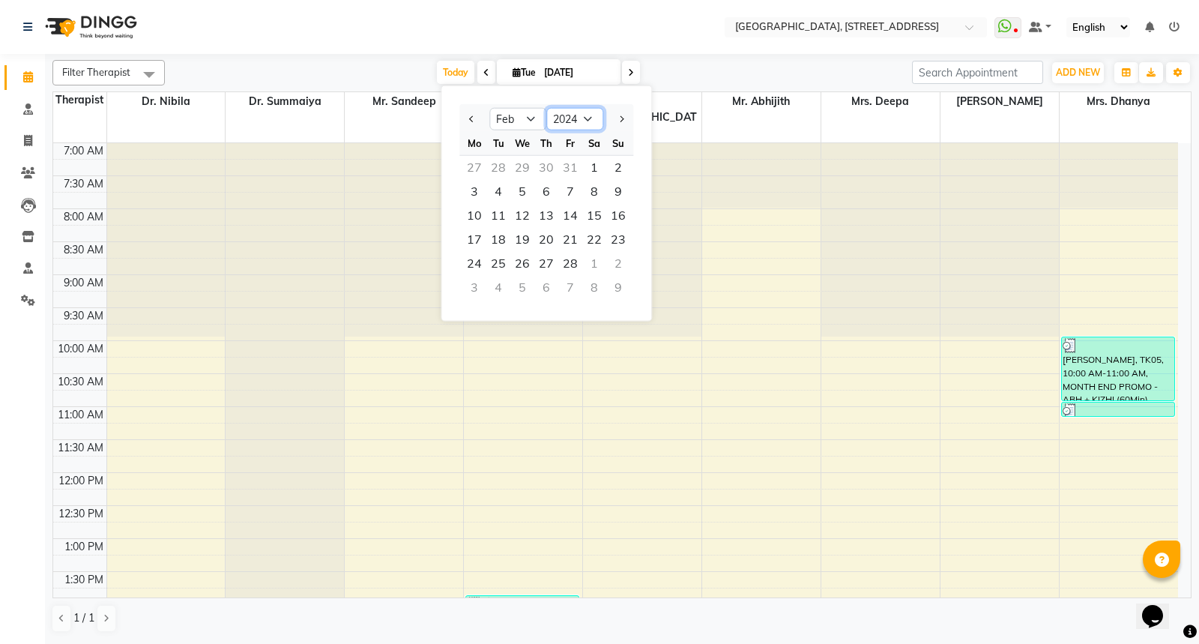
click at [546, 108] on select "2015 2016 2017 2018 2019 2020 2021 2022 2023 2024 2025 2026 2027 2028 2029 2030…" at bounding box center [574, 119] width 57 height 22
click at [519, 115] on select "Jan Feb Mar Apr May Jun [DATE] Aug Sep Oct Nov Dec" at bounding box center [517, 119] width 57 height 22
select select "12"
click at [489, 108] on select "Jan Feb Mar Apr May Jun [DATE] Aug Sep Oct Nov Dec" at bounding box center [517, 119] width 57 height 22
click at [504, 256] on span "24" at bounding box center [498, 264] width 24 height 24
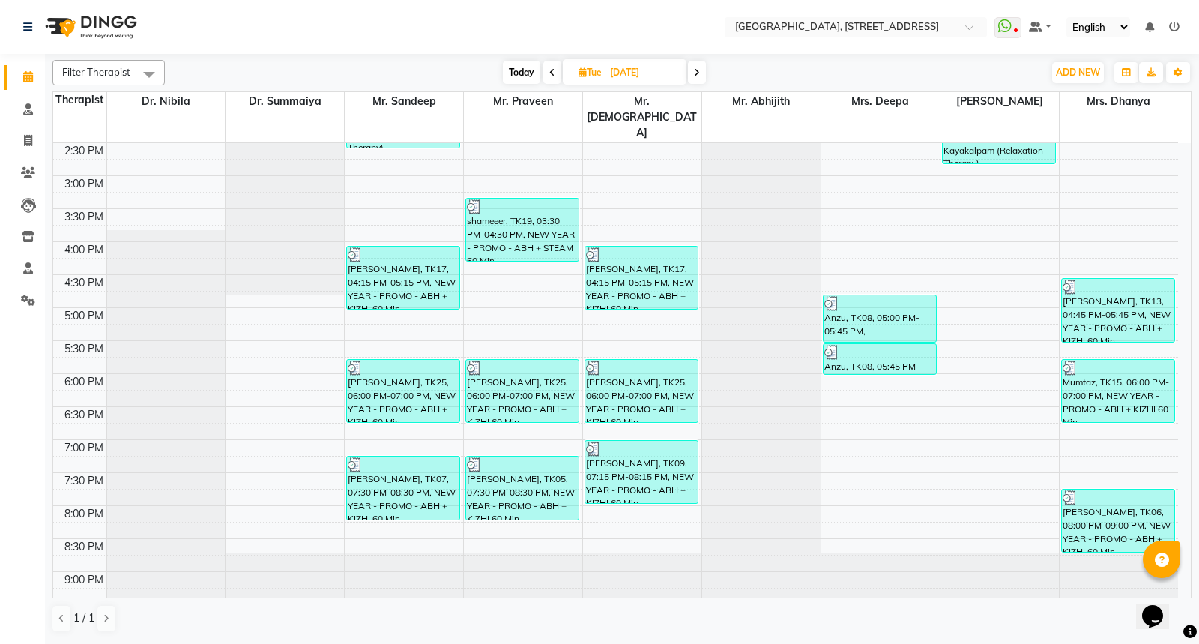
scroll to position [546, 0]
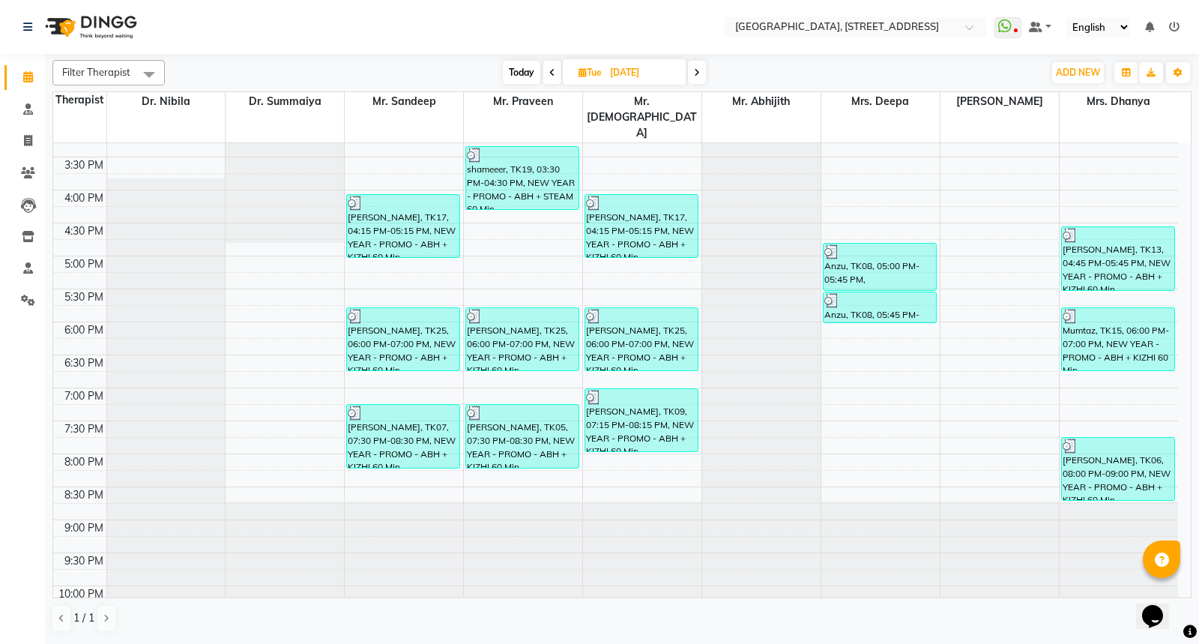
click at [692, 66] on span at bounding box center [697, 72] width 18 height 23
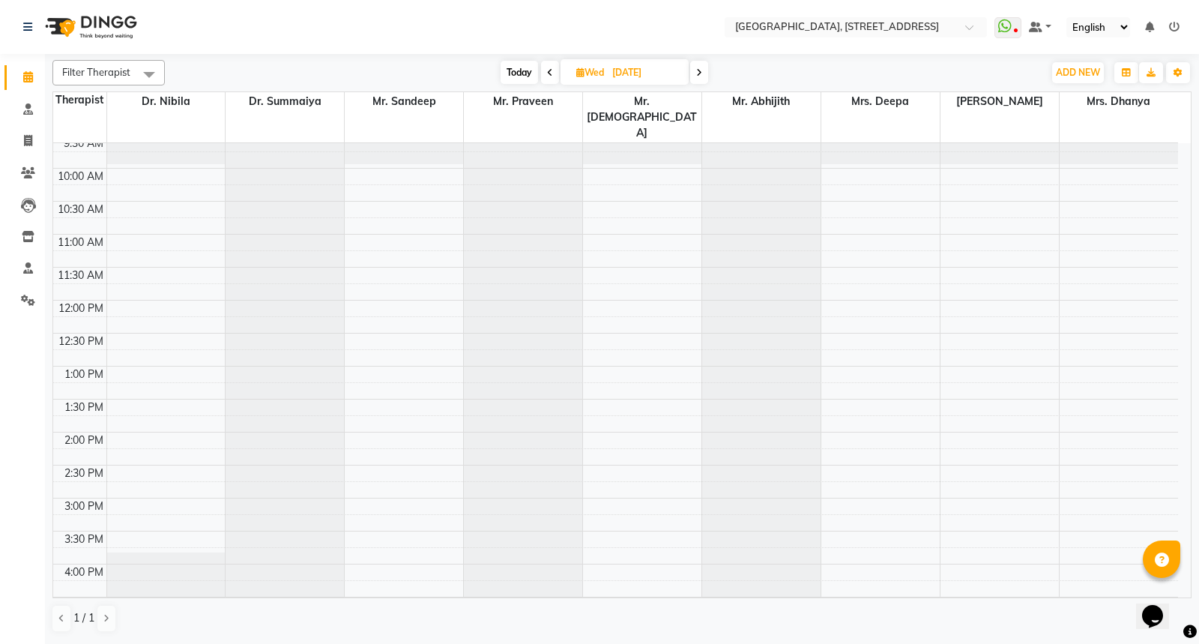
scroll to position [0, 0]
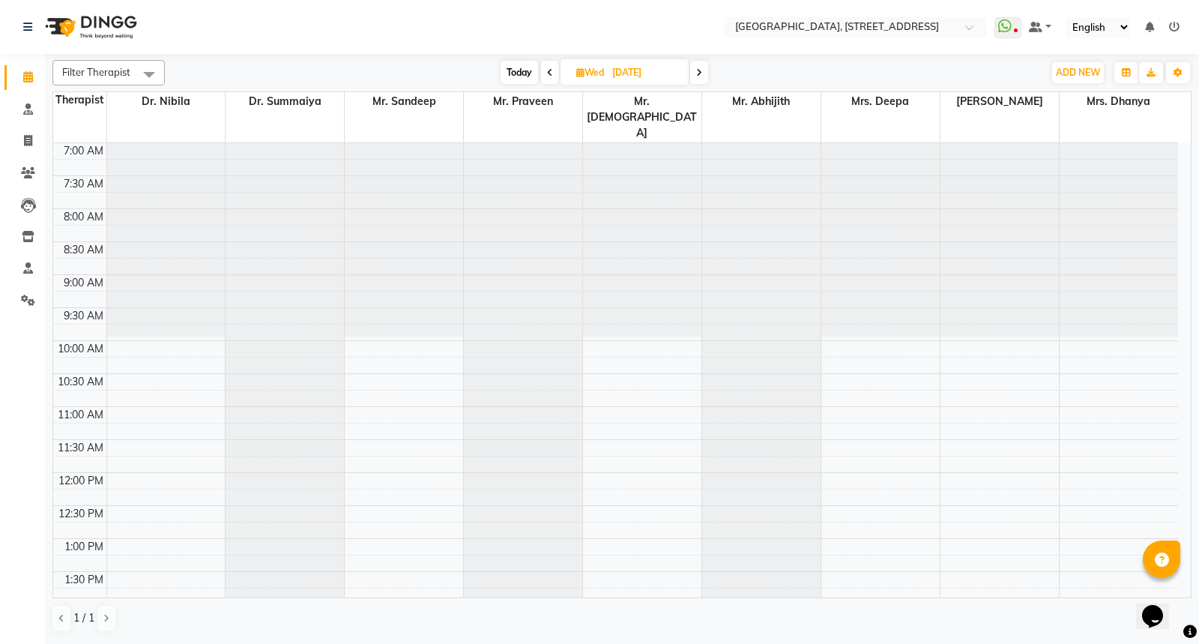
click at [702, 63] on span at bounding box center [699, 72] width 18 height 23
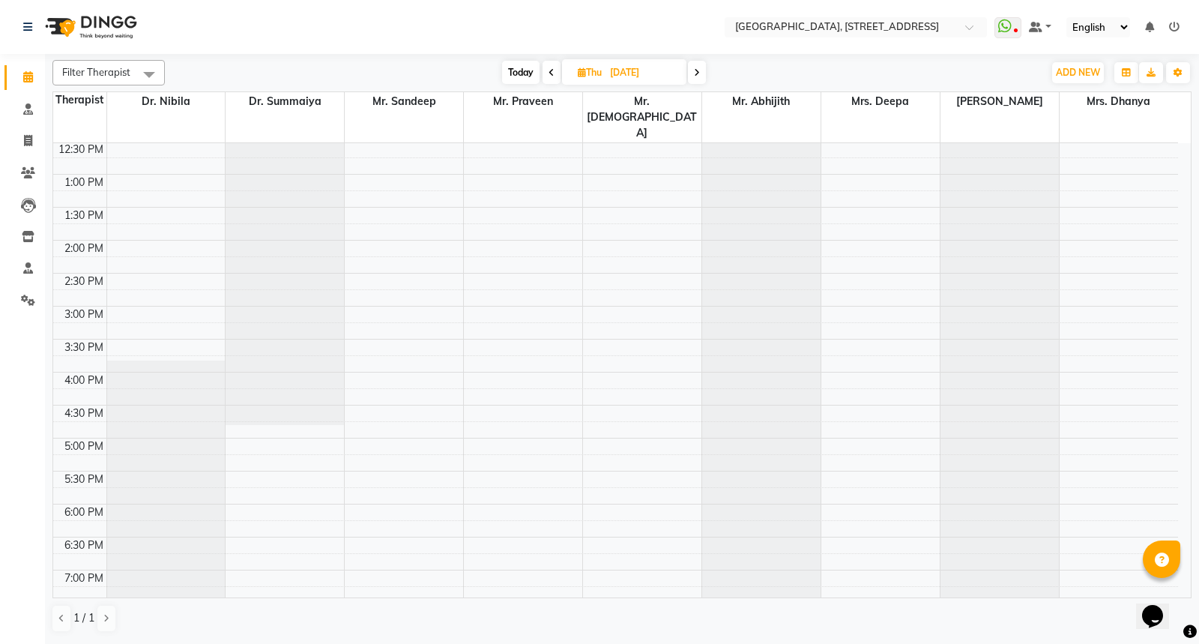
scroll to position [546, 0]
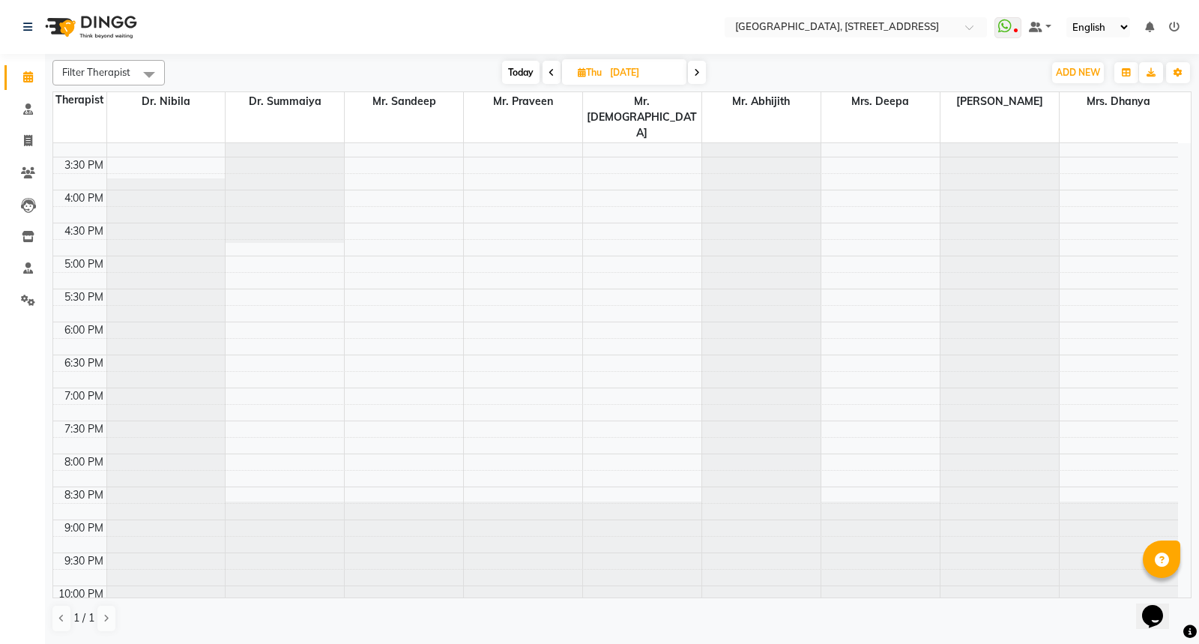
click at [692, 68] on span at bounding box center [697, 72] width 18 height 23
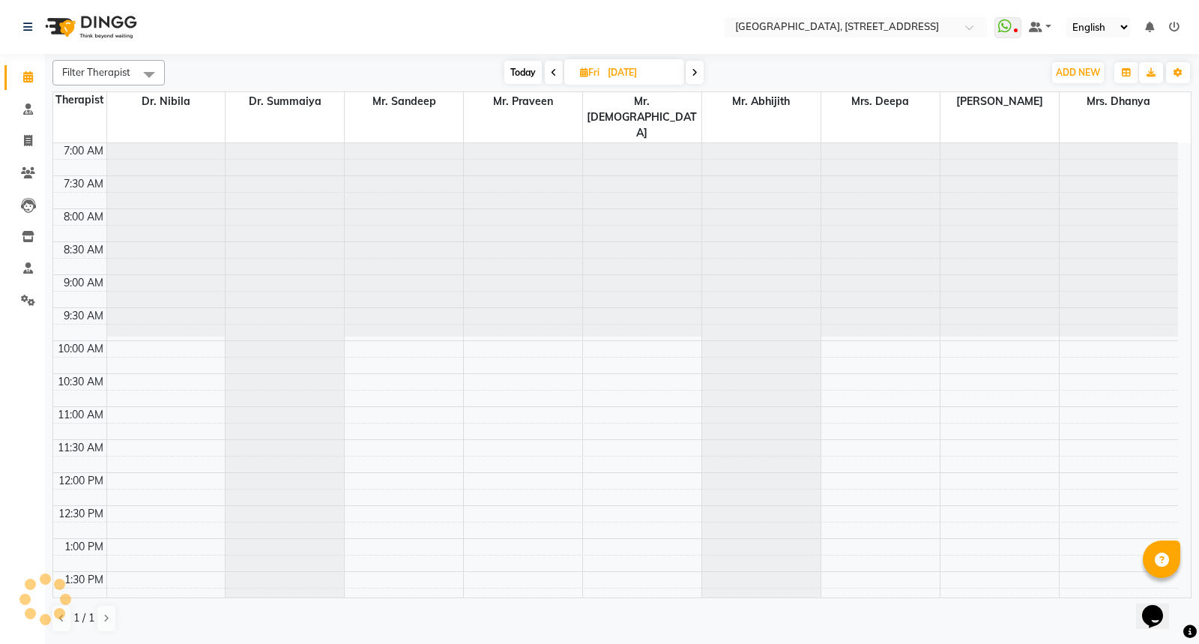
scroll to position [518, 0]
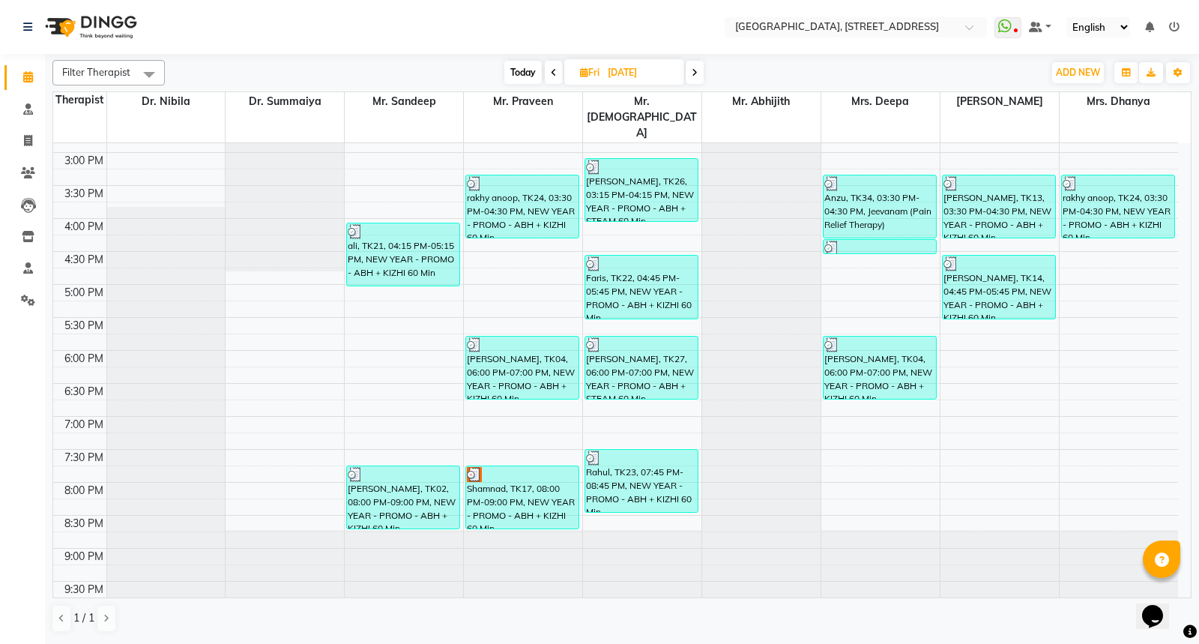
click at [693, 73] on icon at bounding box center [695, 72] width 6 height 9
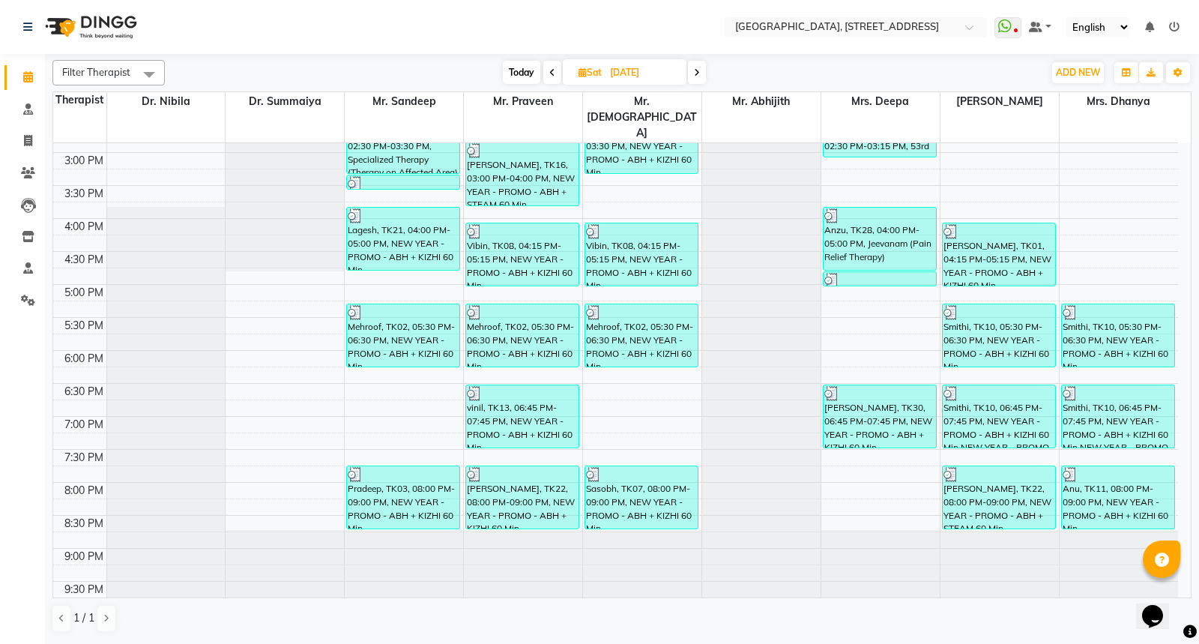
click at [693, 73] on span at bounding box center [697, 72] width 18 height 23
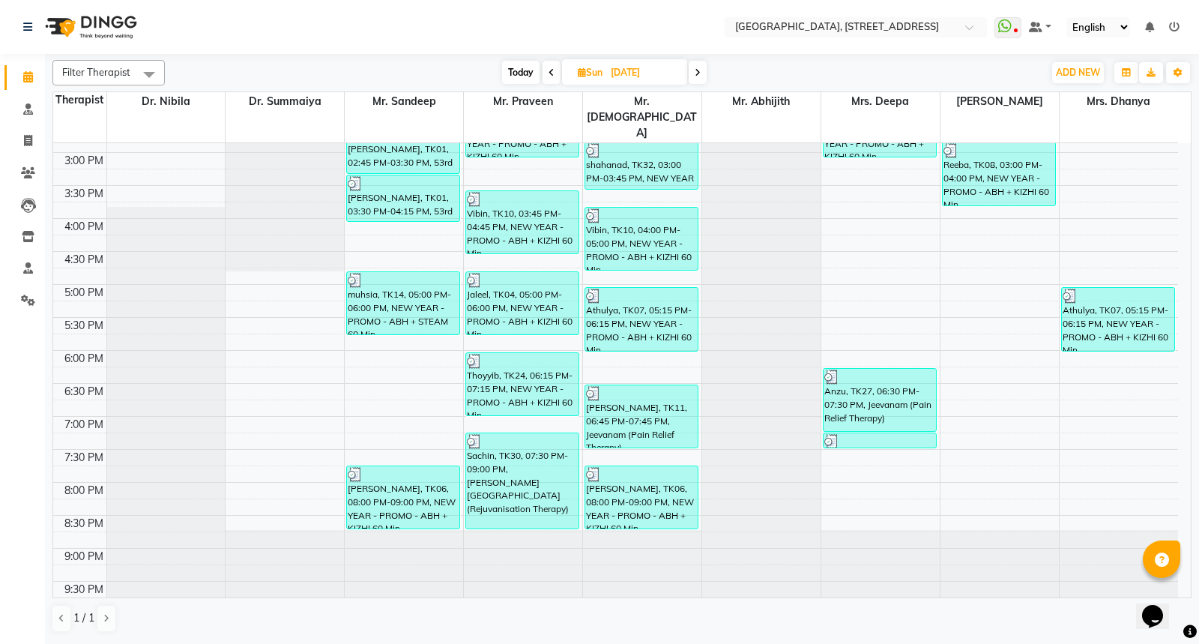
click at [693, 73] on span at bounding box center [698, 72] width 18 height 23
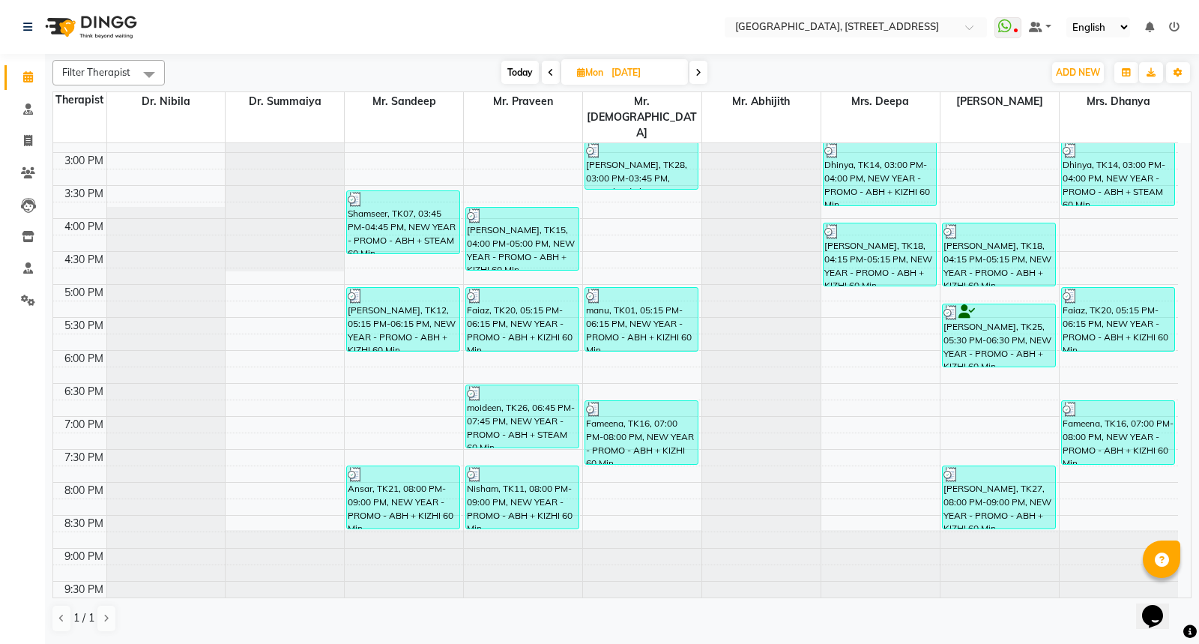
click at [693, 73] on span at bounding box center [699, 72] width 18 height 23
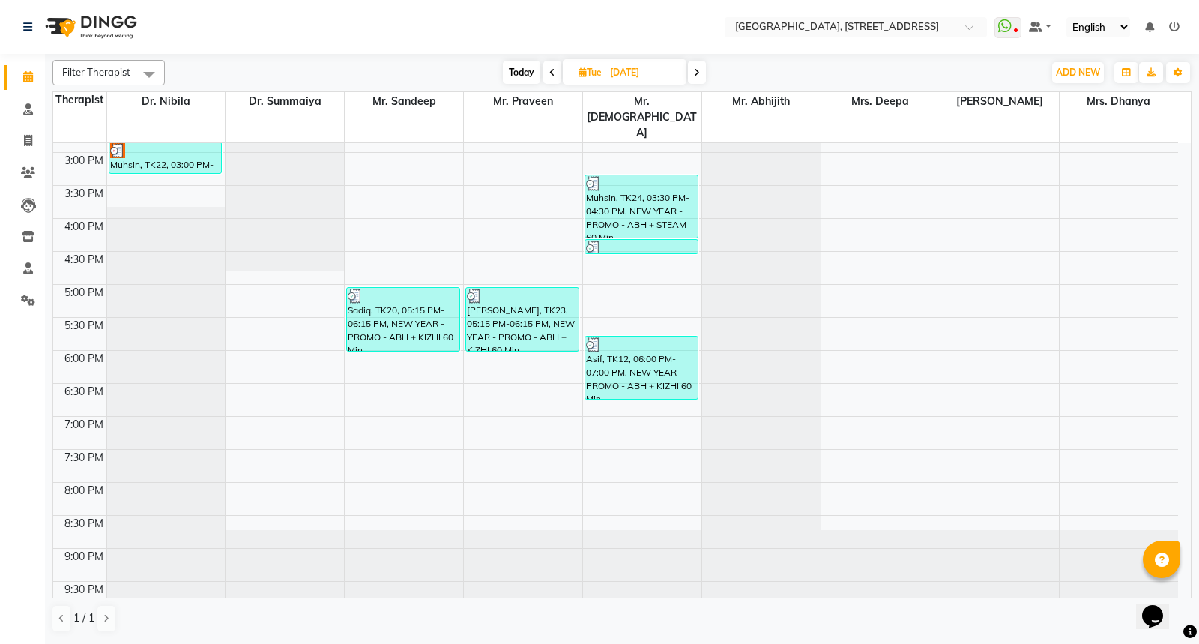
click at [693, 73] on span at bounding box center [697, 72] width 18 height 23
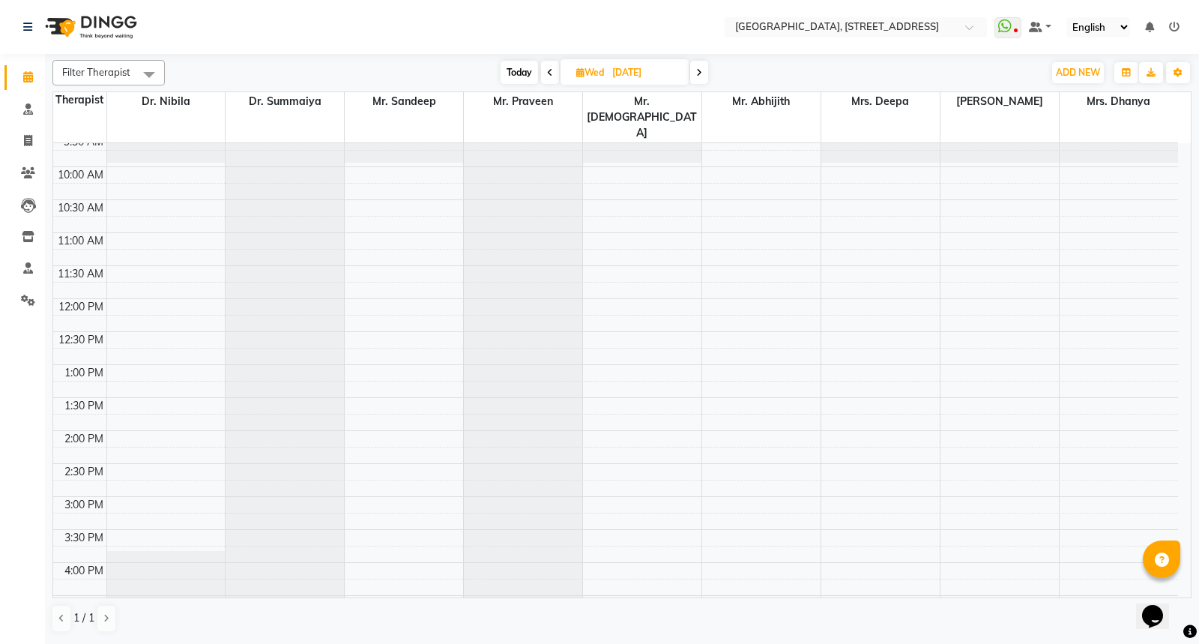
scroll to position [0, 0]
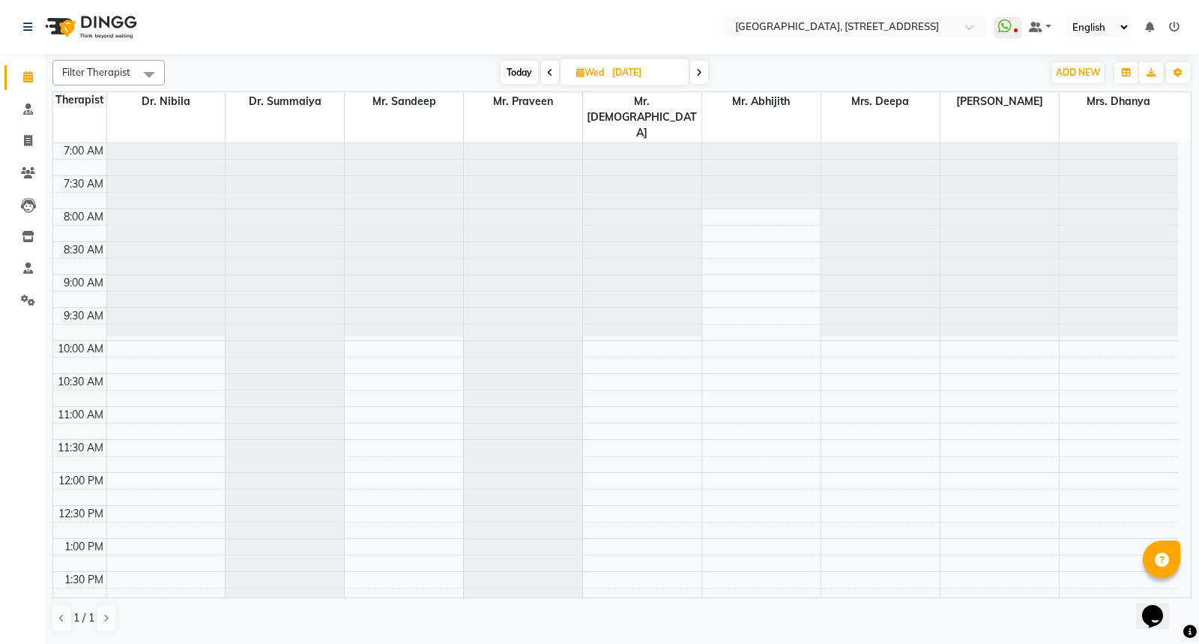
click at [700, 79] on span at bounding box center [699, 72] width 18 height 23
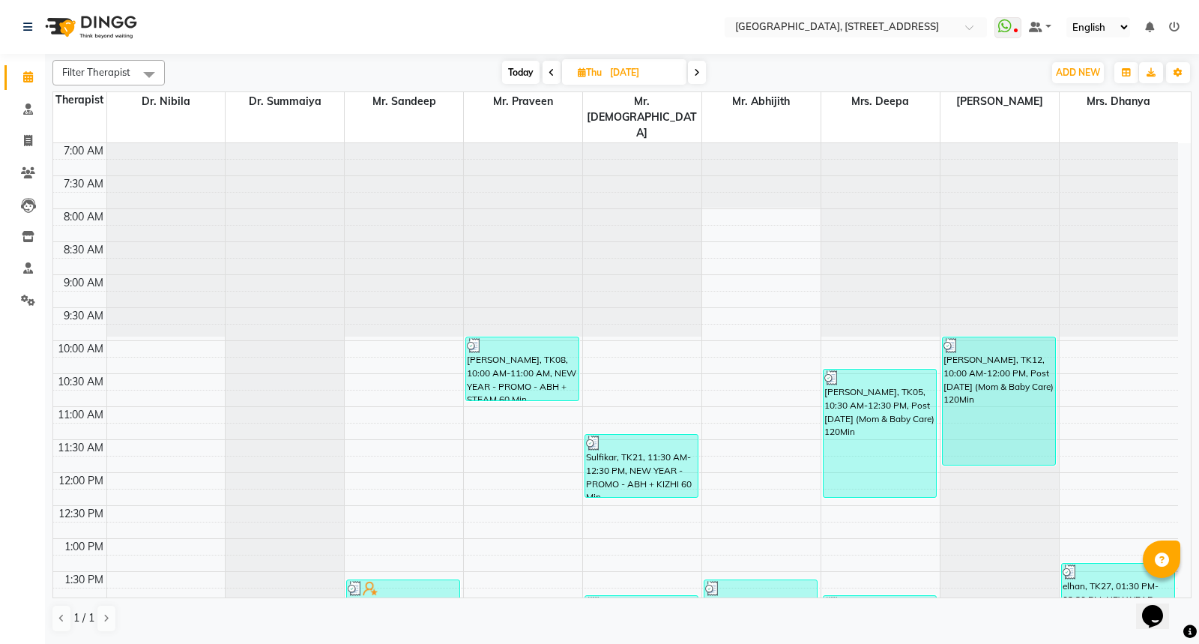
click at [702, 75] on span at bounding box center [697, 72] width 18 height 23
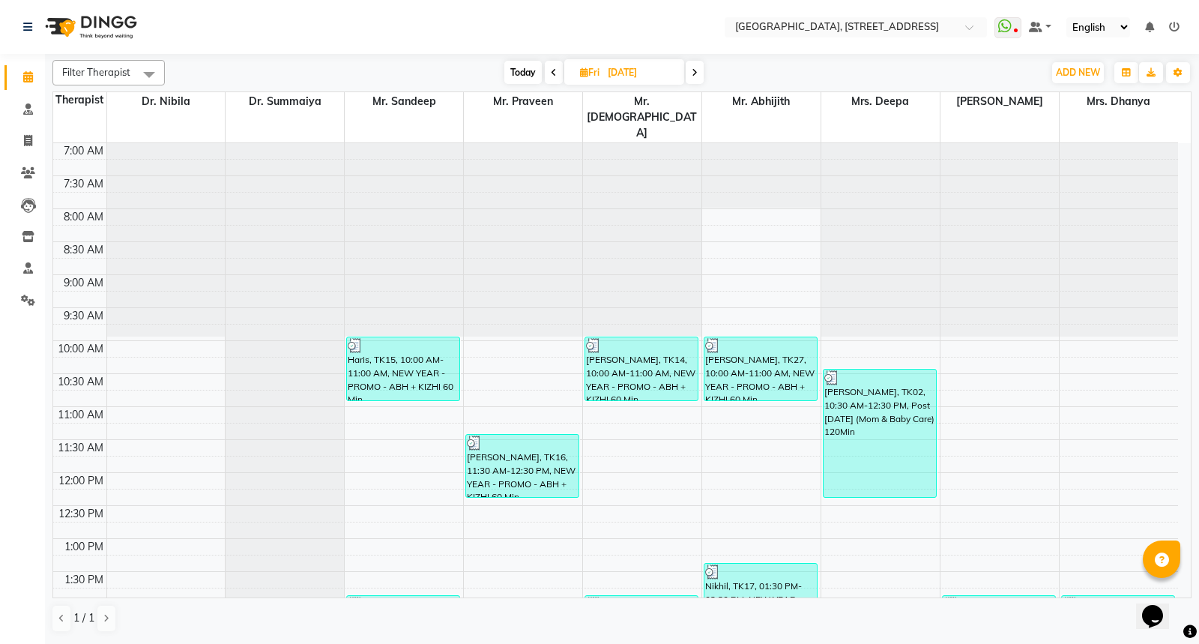
click at [697, 71] on icon at bounding box center [695, 72] width 6 height 9
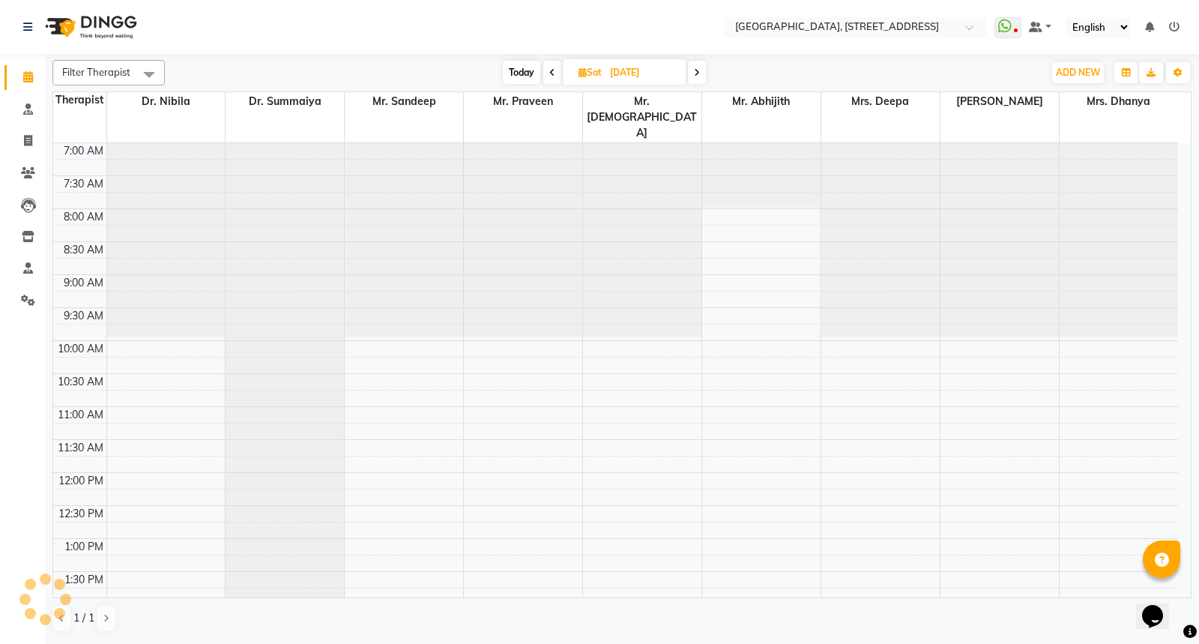
scroll to position [518, 0]
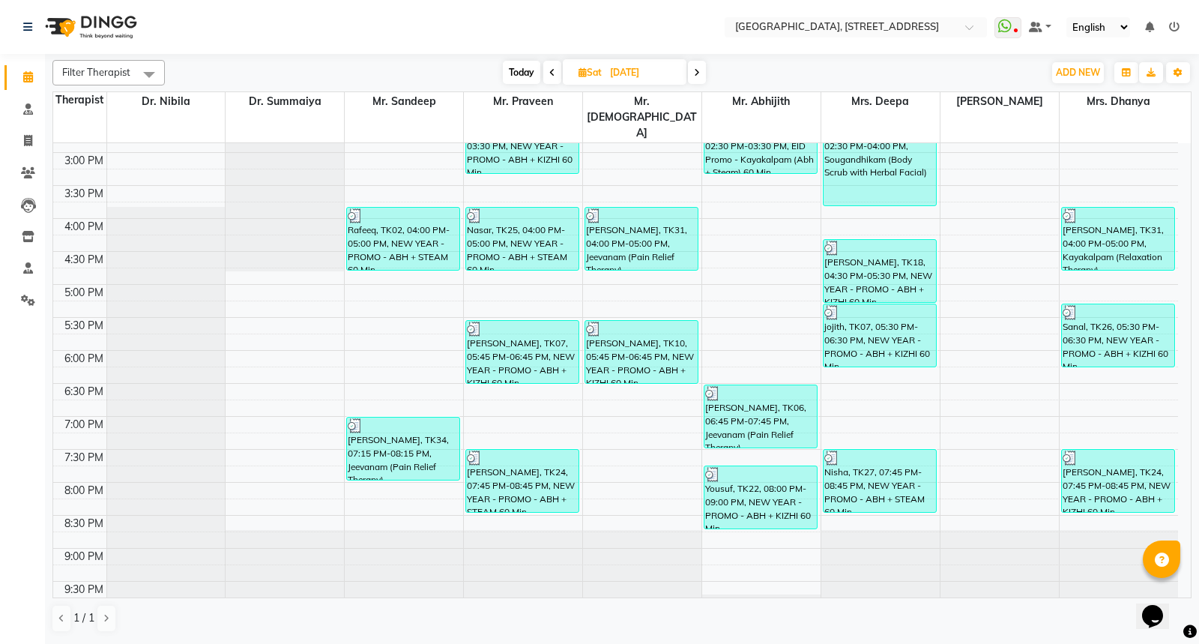
click at [697, 71] on icon at bounding box center [697, 72] width 6 height 9
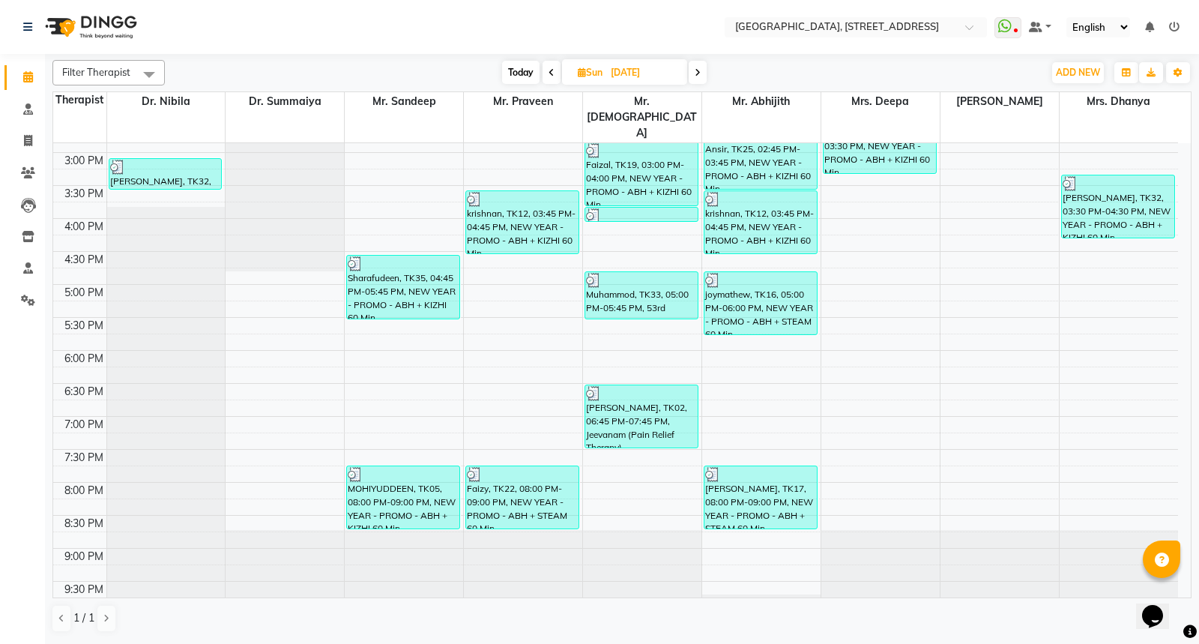
click at [697, 71] on icon at bounding box center [698, 72] width 6 height 9
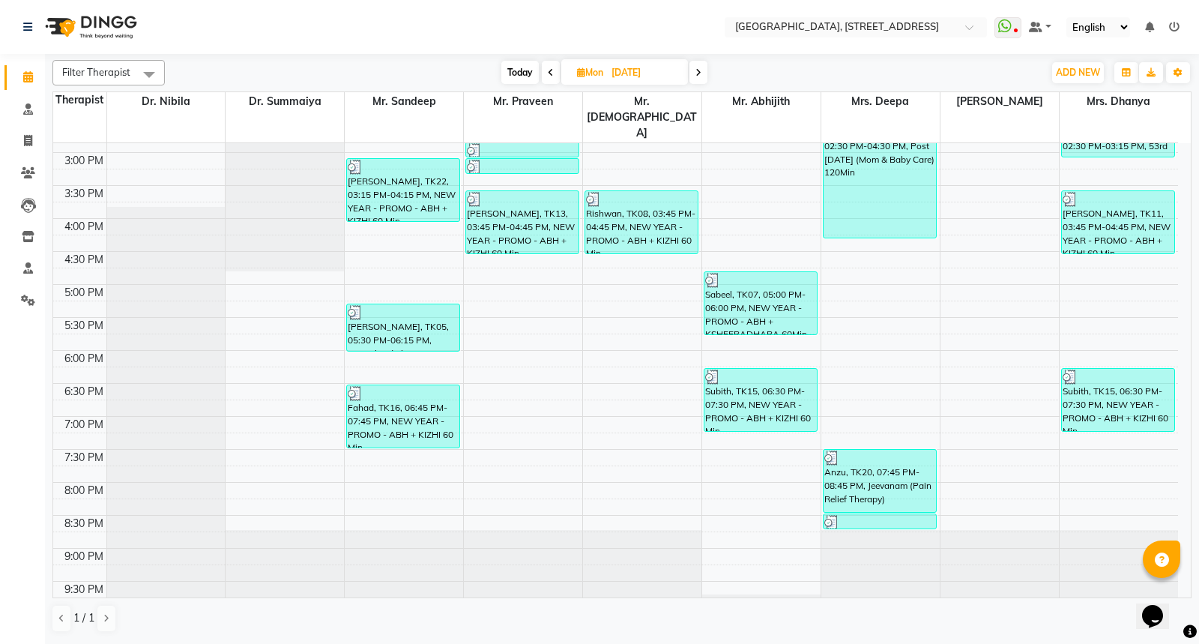
click at [697, 71] on icon at bounding box center [699, 72] width 6 height 9
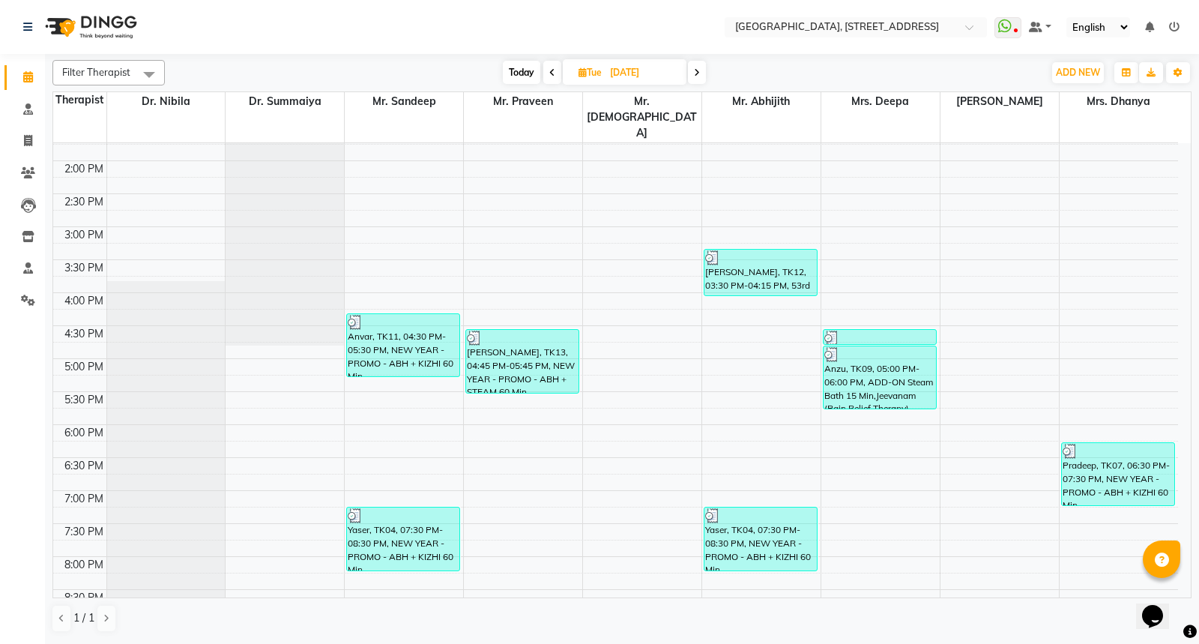
scroll to position [222, 0]
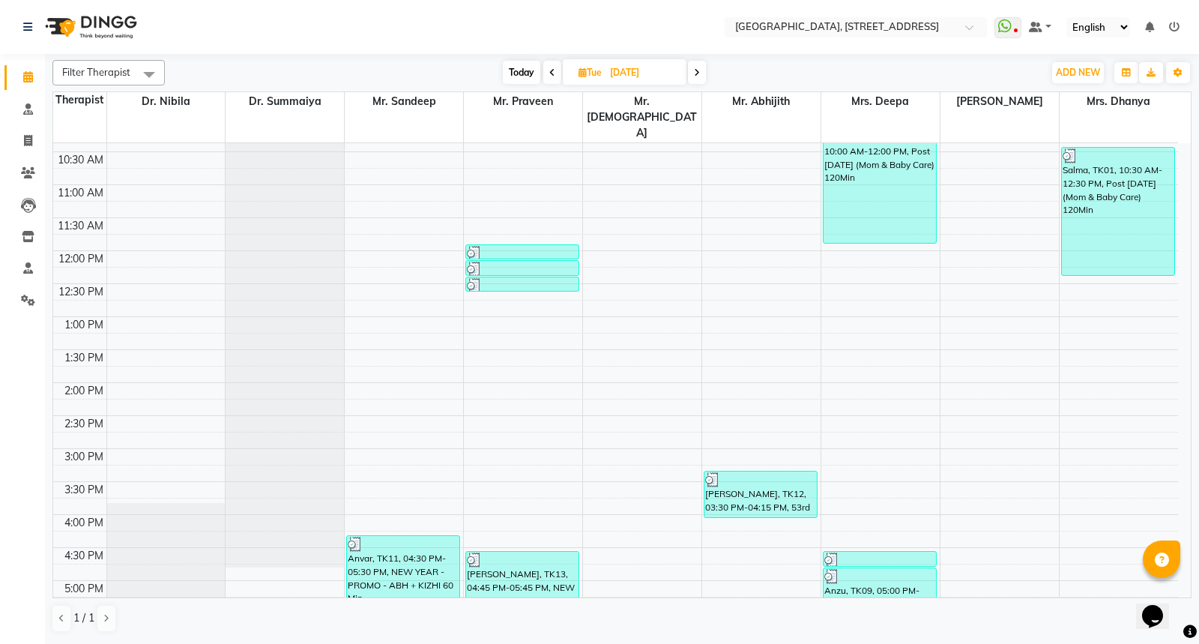
click at [554, 70] on span at bounding box center [552, 72] width 18 height 23
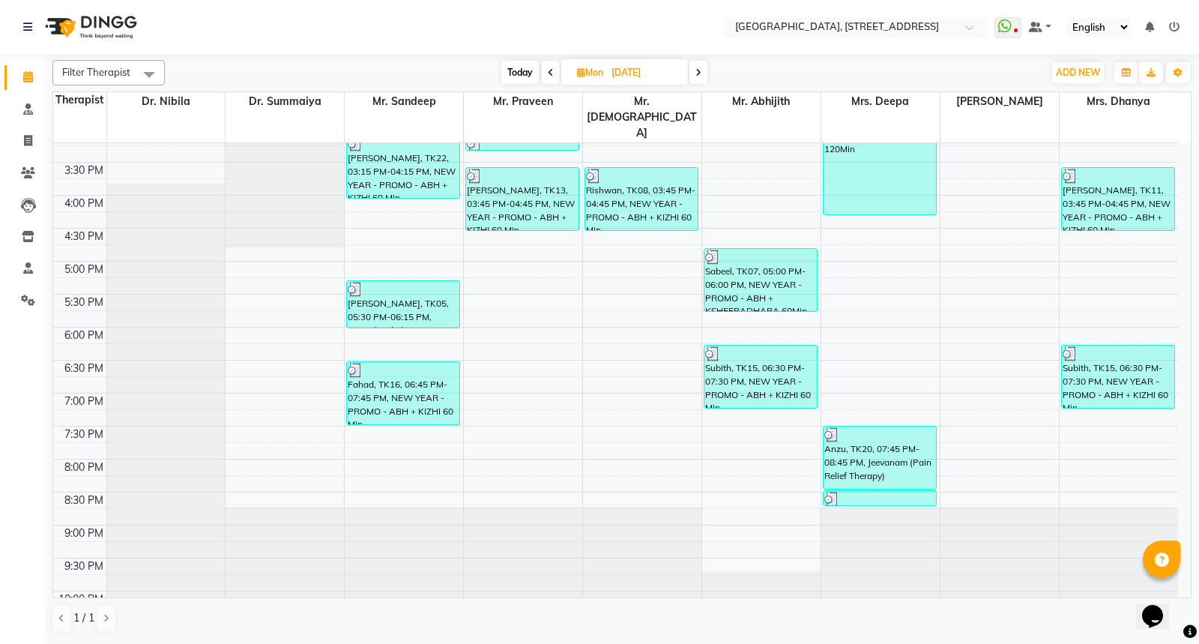
scroll to position [546, 0]
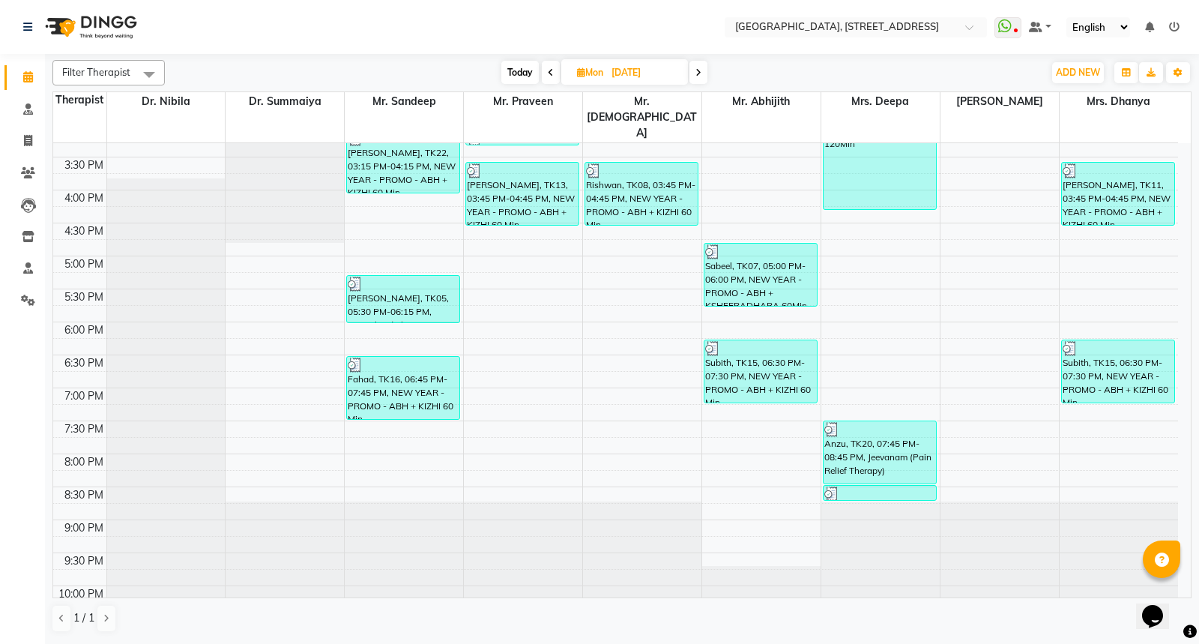
click at [522, 71] on span "Today" at bounding box center [519, 72] width 37 height 23
type input "[DATE]"
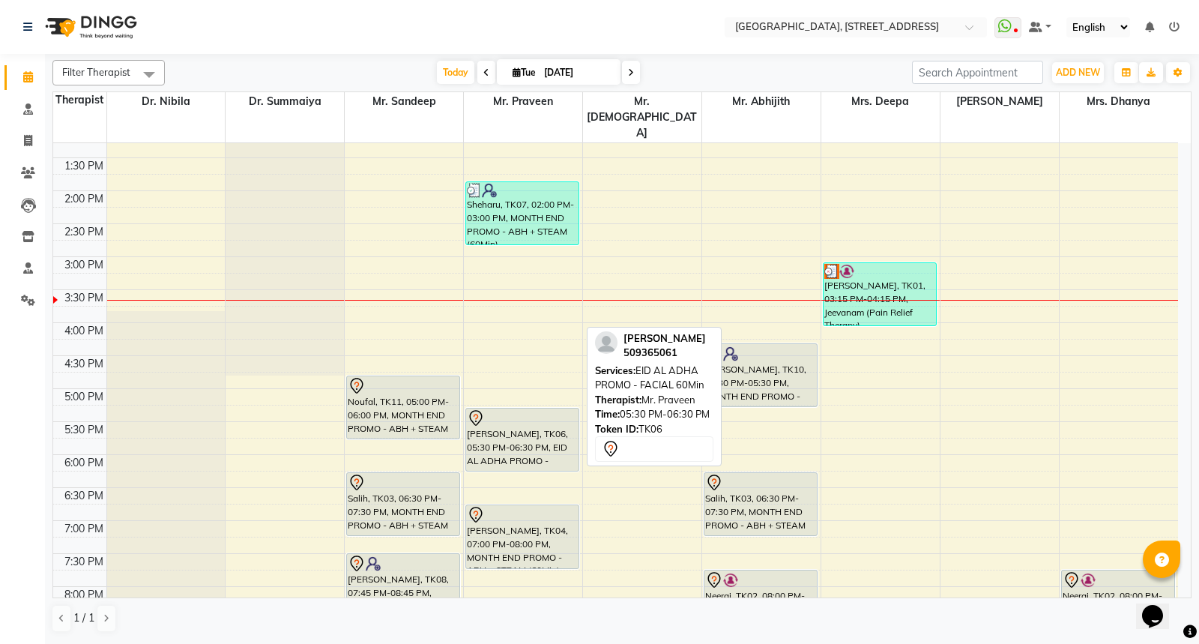
scroll to position [296, 0]
